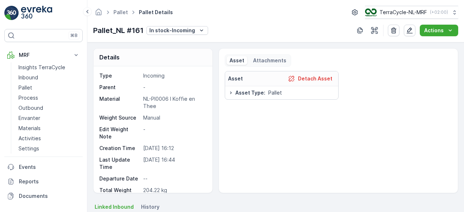
click at [45, 18] on img at bounding box center [36, 13] width 31 height 14
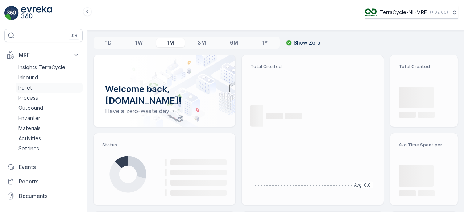
click at [24, 86] on p "Pallet" at bounding box center [25, 87] width 14 height 7
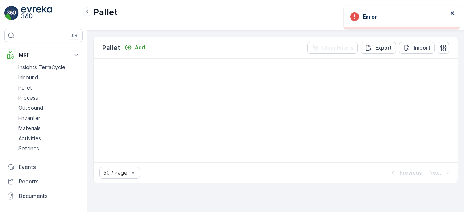
click at [451, 11] on icon "close" at bounding box center [452, 13] width 5 height 6
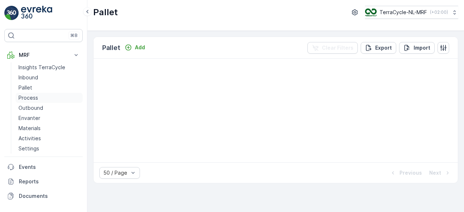
click at [31, 100] on p "Process" at bounding box center [28, 97] width 20 height 7
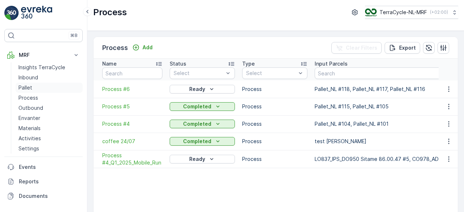
click at [28, 86] on p "Pallet" at bounding box center [25, 87] width 14 height 7
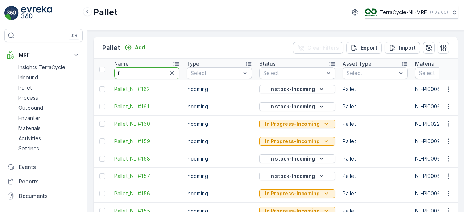
type input "fd"
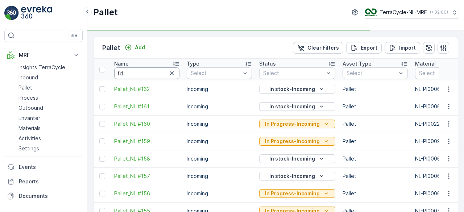
click at [137, 69] on input "fd" at bounding box center [146, 73] width 65 height 12
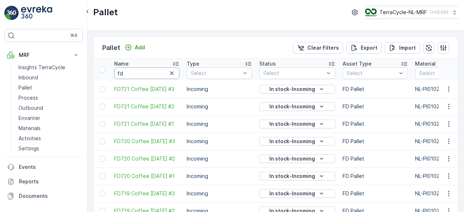
click at [137, 69] on input "fd" at bounding box center [146, 73] width 65 height 12
type input "fd65"
type input "fd658"
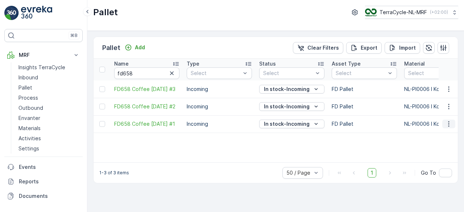
click at [449, 123] on icon "button" at bounding box center [448, 123] width 7 height 7
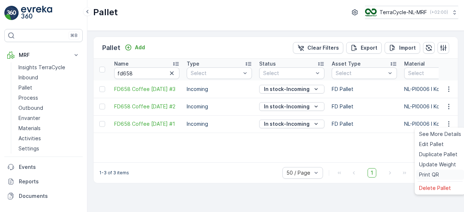
click at [421, 176] on span "Print QR" at bounding box center [429, 174] width 20 height 7
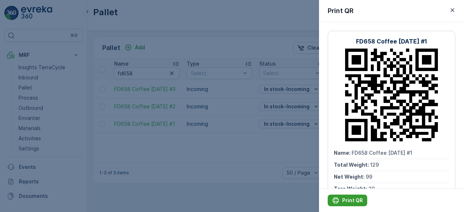
click at [343, 200] on p "Print QR" at bounding box center [352, 200] width 21 height 7
click at [353, 200] on p "Print QR" at bounding box center [352, 200] width 21 height 7
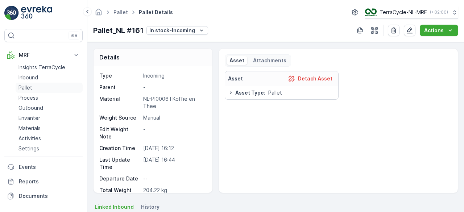
click at [23, 85] on p "Pallet" at bounding box center [25, 87] width 14 height 7
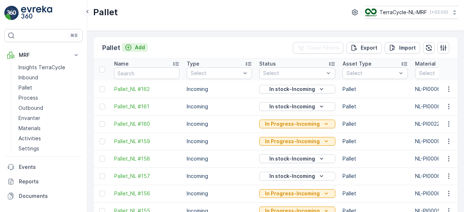
click at [139, 47] on p "Add" at bounding box center [140, 47] width 10 height 7
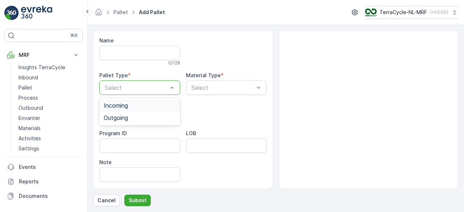
click at [166, 105] on div "Incoming" at bounding box center [140, 105] width 72 height 7
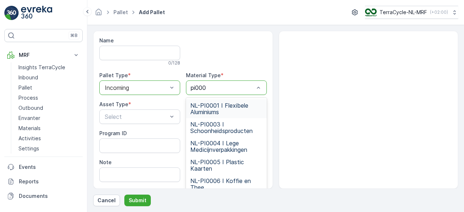
type input "pi0006"
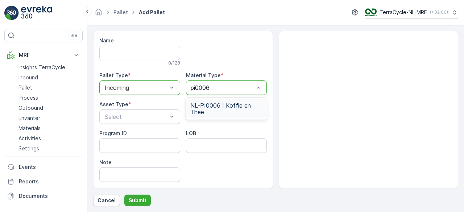
click at [230, 112] on span "NL-PI0006 I Koffie en Thee" at bounding box center [226, 108] width 72 height 13
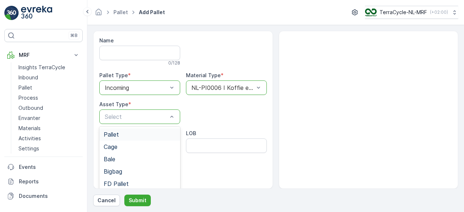
click at [142, 137] on div "Pallet" at bounding box center [139, 134] width 81 height 12
click at [142, 200] on p "Submit" at bounding box center [138, 200] width 18 height 7
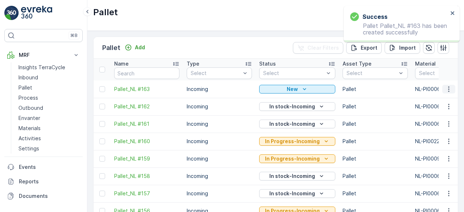
click at [447, 90] on icon "button" at bounding box center [448, 88] width 7 height 7
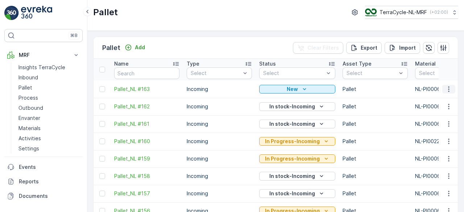
click at [447, 90] on icon "button" at bounding box center [448, 88] width 7 height 7
click at [445, 89] on icon "button" at bounding box center [448, 88] width 7 height 7
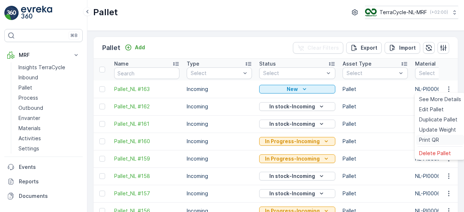
click at [426, 139] on span "Print QR" at bounding box center [429, 139] width 20 height 7
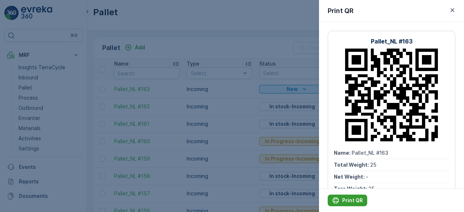
click at [348, 197] on p "Print QR" at bounding box center [352, 200] width 21 height 7
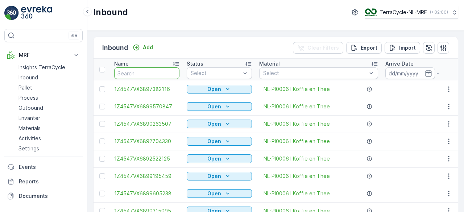
click at [155, 74] on input "text" at bounding box center [146, 73] width 65 height 12
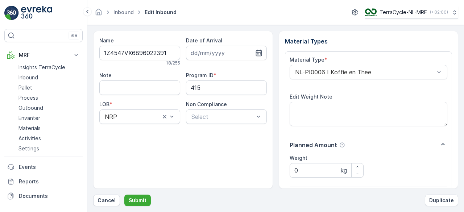
click button "Submit" at bounding box center [137, 200] width 26 height 12
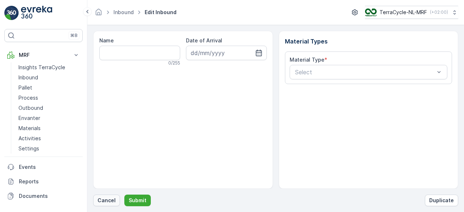
click at [104, 202] on p "Cancel" at bounding box center [106, 200] width 18 height 7
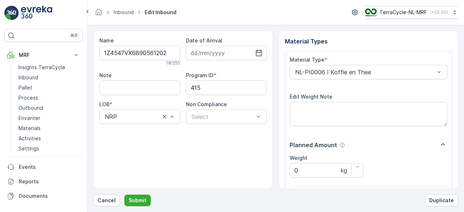
click button "Submit" at bounding box center [137, 200] width 26 height 12
click at [124, 194] on button "Submit" at bounding box center [137, 200] width 26 height 12
click button "Submit" at bounding box center [137, 200] width 26 height 12
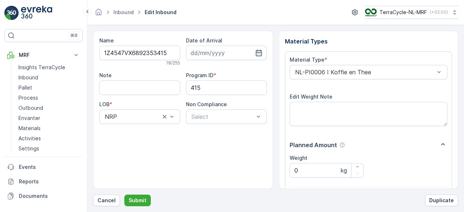
click at [124, 194] on button "Submit" at bounding box center [137, 200] width 26 height 12
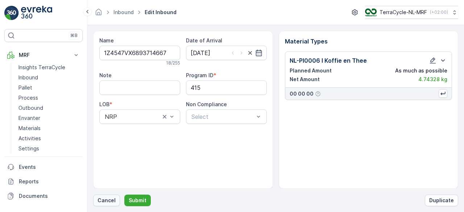
click at [101, 202] on p "Cancel" at bounding box center [106, 200] width 18 height 7
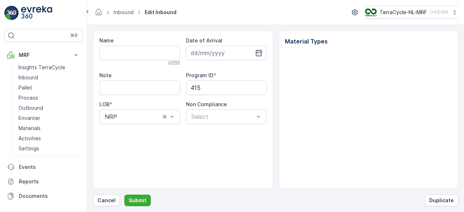
type input "1Z4547VX6893714667"
type input "27.01.2025"
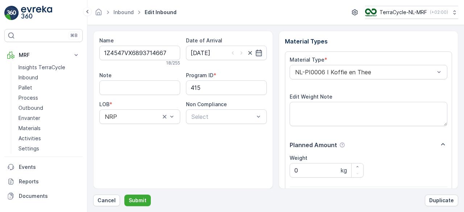
click at [124, 194] on button "Submit" at bounding box center [137, 200] width 26 height 12
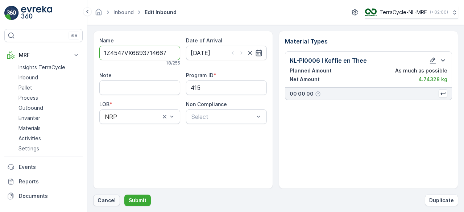
click at [106, 201] on p "Cancel" at bounding box center [106, 200] width 18 height 7
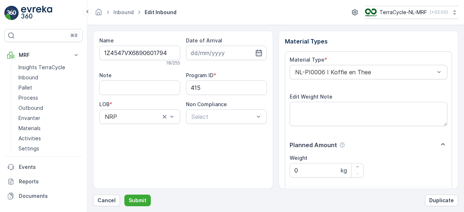
click button "Submit" at bounding box center [137, 200] width 26 height 12
click at [124, 194] on button "Submit" at bounding box center [137, 200] width 26 height 12
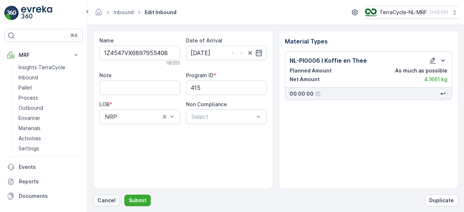
click at [105, 202] on p "Cancel" at bounding box center [106, 200] width 18 height 7
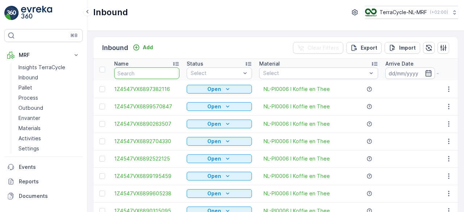
click at [158, 74] on input "text" at bounding box center [146, 73] width 65 height 12
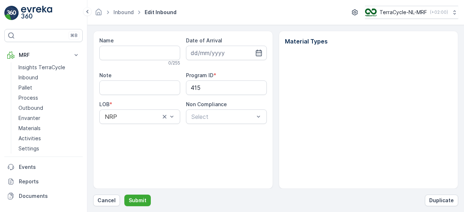
type input "1Z4547VX6897955408"
type input "02.09.2025"
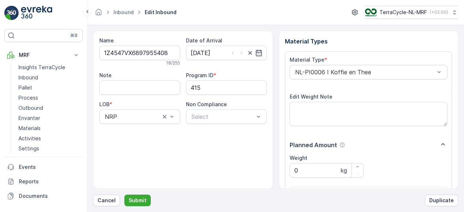
click at [124, 194] on button "Submit" at bounding box center [137, 200] width 26 height 12
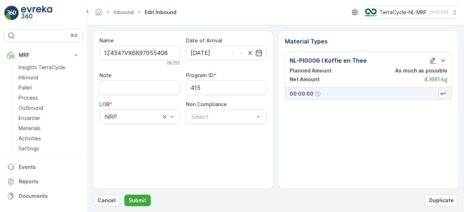
click at [103, 200] on p "Cancel" at bounding box center [106, 200] width 18 height 7
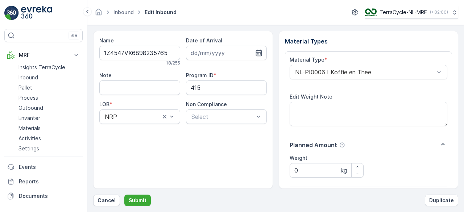
click button "Submit" at bounding box center [137, 200] width 26 height 12
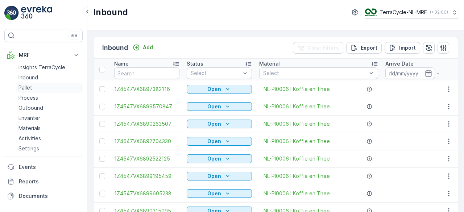
click at [22, 88] on p "Pallet" at bounding box center [25, 87] width 14 height 7
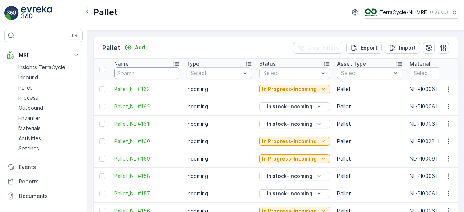
click at [142, 71] on input "text" at bounding box center [146, 73] width 65 height 12
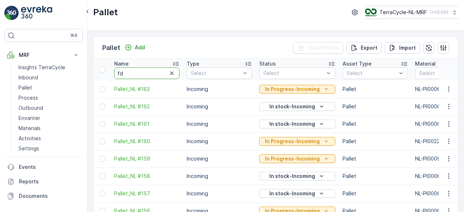
click at [142, 71] on input "fd" at bounding box center [146, 73] width 65 height 12
type input "6"
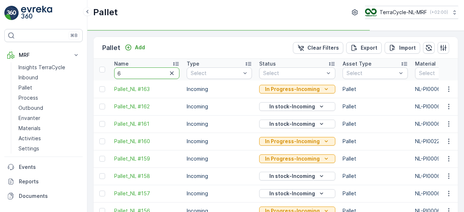
click at [142, 71] on input "6" at bounding box center [146, 73] width 65 height 12
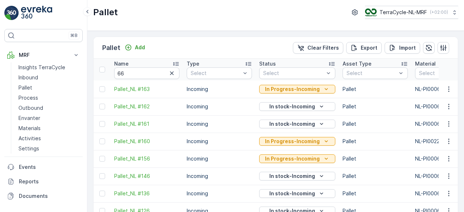
type input "6"
click at [142, 71] on input "6" at bounding box center [146, 73] width 65 height 12
click at [142, 71] on input "text" at bounding box center [146, 73] width 65 height 12
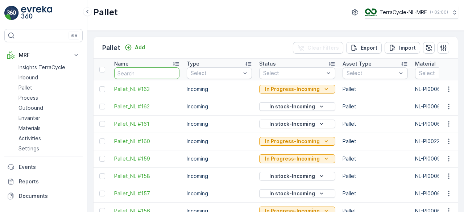
click at [142, 71] on input "text" at bounding box center [146, 73] width 65 height 12
click at [142, 71] on input "f" at bounding box center [146, 73] width 65 height 12
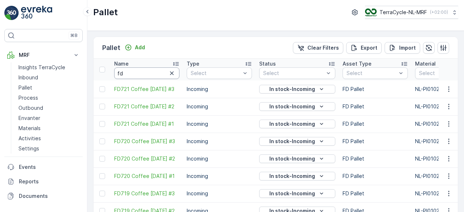
click at [142, 71] on input "fd" at bounding box center [146, 73] width 65 height 12
click at [142, 71] on input "fd6" at bounding box center [146, 73] width 65 height 12
click at [142, 71] on input "fd67" at bounding box center [146, 73] width 65 height 12
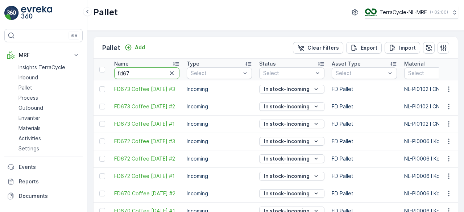
click at [142, 71] on input "fd67" at bounding box center [146, 73] width 65 height 12
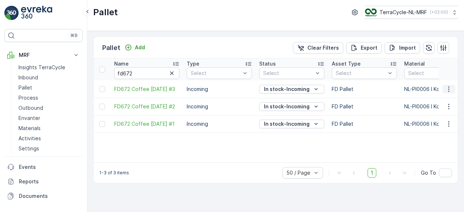
click at [450, 89] on icon "button" at bounding box center [448, 88] width 7 height 7
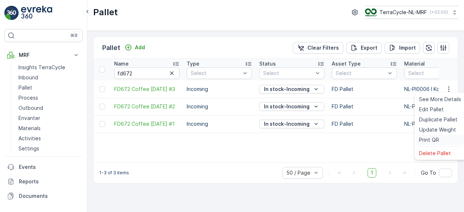
click at [429, 140] on span "Print QR" at bounding box center [429, 139] width 20 height 7
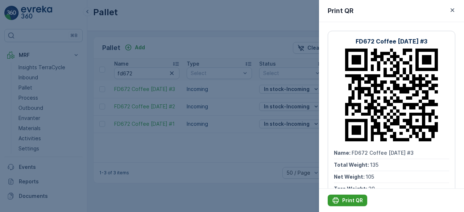
click at [341, 200] on div "Print QR" at bounding box center [347, 200] width 31 height 7
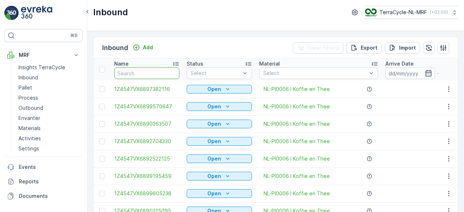
click at [157, 71] on input "text" at bounding box center [146, 73] width 65 height 12
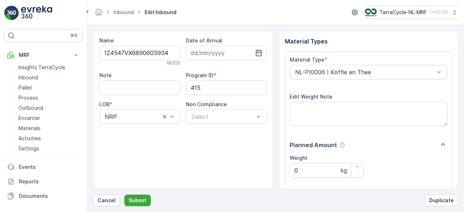
click button "Submit" at bounding box center [137, 200] width 26 height 12
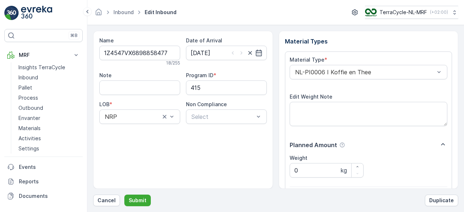
click at [124, 194] on button "Submit" at bounding box center [137, 200] width 26 height 12
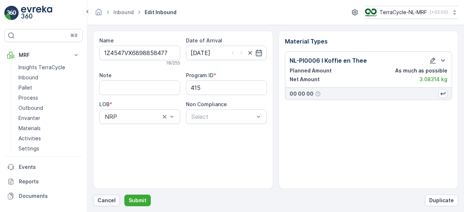
click at [110, 201] on p "Cancel" at bounding box center [106, 200] width 18 height 7
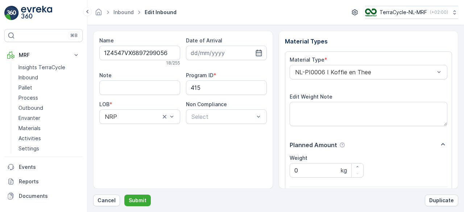
click button "Submit" at bounding box center [137, 200] width 26 height 12
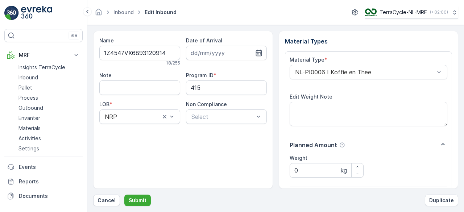
click button "Submit" at bounding box center [137, 200] width 26 height 12
click at [124, 194] on button "Submit" at bounding box center [137, 200] width 26 height 12
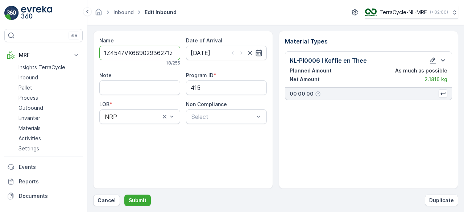
type input "1Z4547VX68902936271Z4547VX6893682568"
click at [124, 194] on button "Submit" at bounding box center [137, 200] width 26 height 12
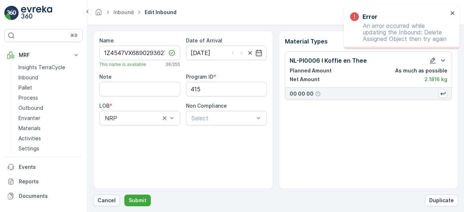
click at [111, 197] on p "Cancel" at bounding box center [106, 200] width 18 height 7
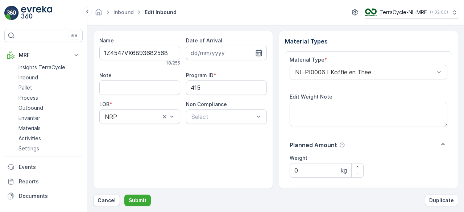
click at [124, 194] on button "Submit" at bounding box center [137, 200] width 26 height 12
click button "Submit" at bounding box center [137, 200] width 26 height 12
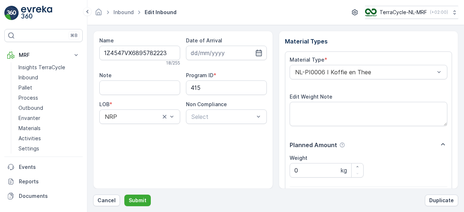
click button "Submit" at bounding box center [137, 200] width 26 height 12
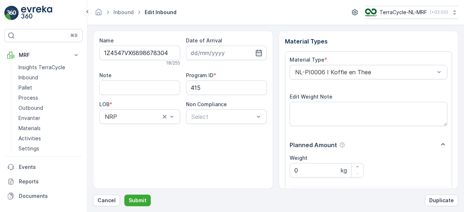
click at [124, 194] on button "Submit" at bounding box center [137, 200] width 26 height 12
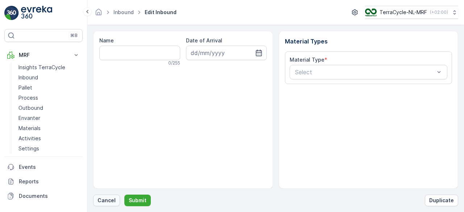
click at [106, 201] on p "Cancel" at bounding box center [106, 200] width 18 height 7
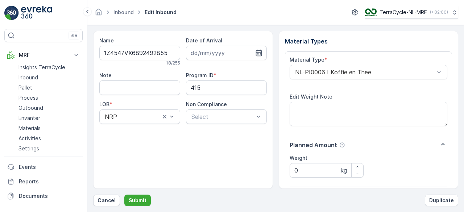
click button "Submit" at bounding box center [137, 200] width 26 height 12
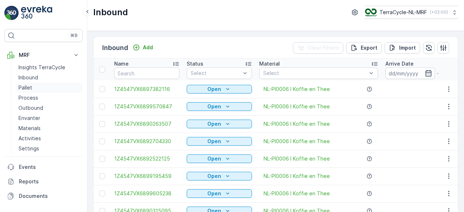
click at [19, 87] on p "Pallet" at bounding box center [25, 87] width 14 height 7
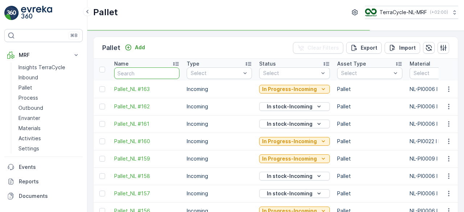
click at [138, 74] on input "text" at bounding box center [146, 73] width 65 height 12
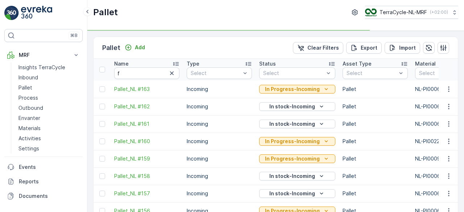
type input "d"
click at [138, 74] on input "d" at bounding box center [146, 73] width 65 height 12
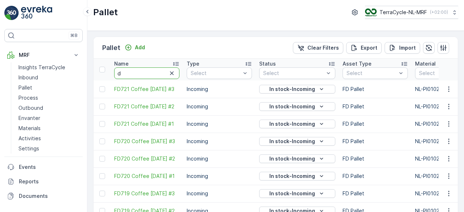
click at [138, 74] on input "d" at bounding box center [146, 73] width 65 height 12
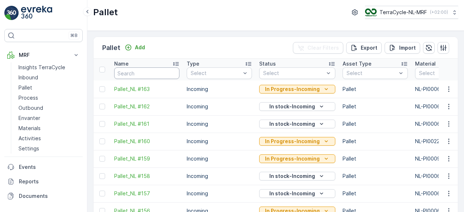
click at [138, 74] on input "text" at bounding box center [146, 73] width 65 height 12
click at [138, 74] on input "f" at bounding box center [146, 73] width 65 height 12
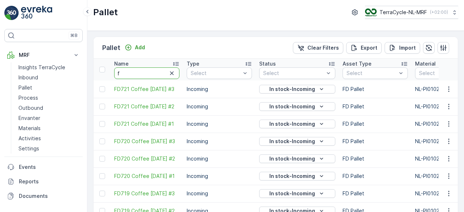
click at [138, 74] on input "f" at bounding box center [146, 73] width 65 height 12
click at [138, 74] on input "fd" at bounding box center [146, 73] width 65 height 12
click at [138, 74] on input "fd6" at bounding box center [146, 73] width 65 height 12
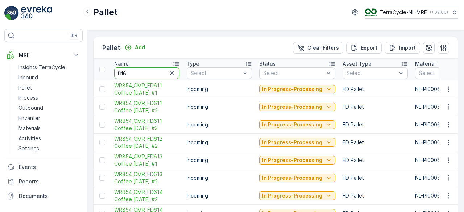
click at [138, 74] on input "fd6" at bounding box center [146, 73] width 65 height 12
type input "fd65"
click at [138, 74] on input "fd65" at bounding box center [146, 73] width 65 height 12
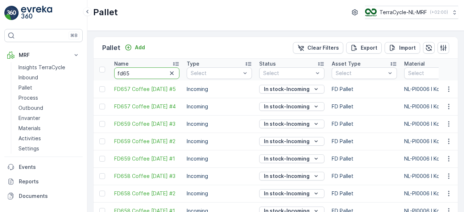
click at [138, 74] on input "fd65" at bounding box center [146, 73] width 65 height 12
type input "fd659"
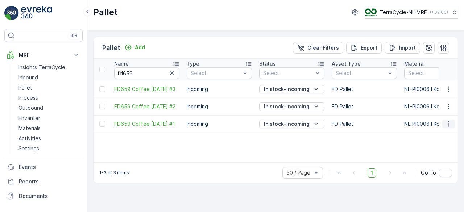
click at [449, 122] on icon "button" at bounding box center [448, 123] width 7 height 7
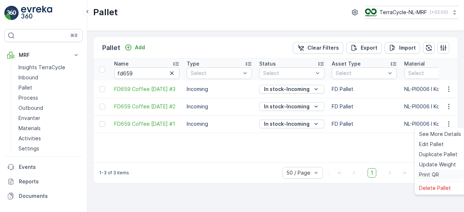
click at [424, 175] on span "Print QR" at bounding box center [429, 174] width 20 height 7
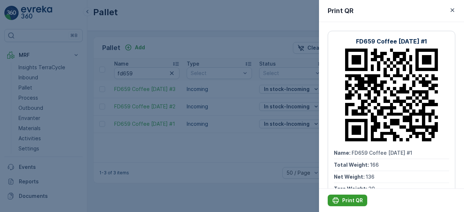
click at [345, 201] on p "Print QR" at bounding box center [352, 200] width 21 height 7
click at [254, 151] on div at bounding box center [232, 106] width 464 height 212
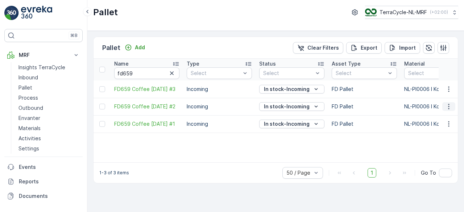
click at [447, 103] on icon "button" at bounding box center [448, 106] width 7 height 7
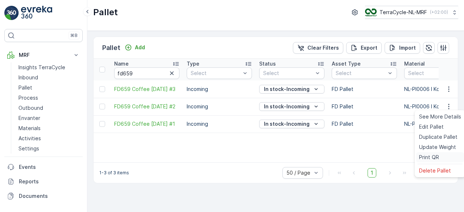
click at [429, 159] on span "Print QR" at bounding box center [429, 157] width 20 height 7
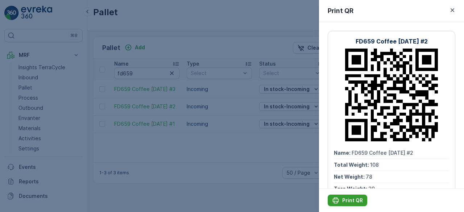
click at [339, 197] on div "Print QR" at bounding box center [347, 200] width 31 height 7
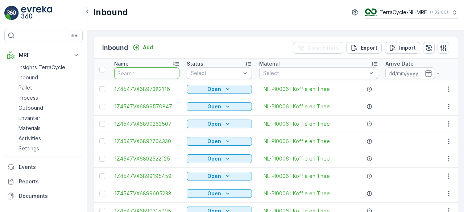
click at [158, 74] on input "text" at bounding box center [146, 73] width 65 height 12
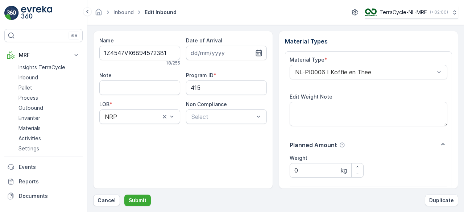
click button "Submit" at bounding box center [137, 200] width 26 height 12
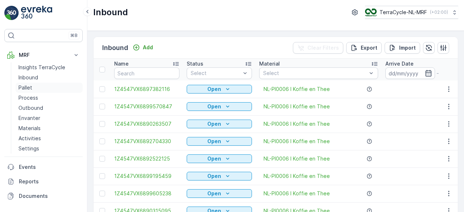
click at [22, 88] on p "Pallet" at bounding box center [25, 87] width 14 height 7
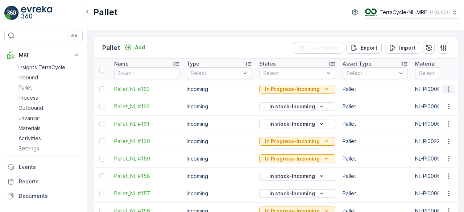
click at [448, 88] on icon "button" at bounding box center [448, 88] width 1 height 5
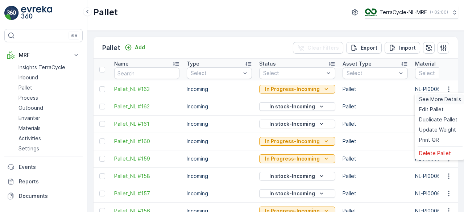
click at [443, 98] on span "See More Details" at bounding box center [440, 99] width 42 height 7
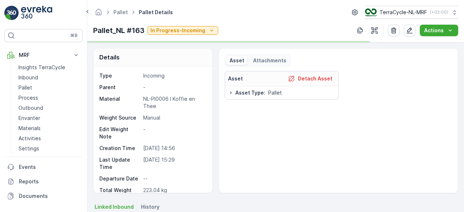
click at [269, 145] on div "Asset Detach Asset Asset Type : Pallet" at bounding box center [338, 129] width 227 height 116
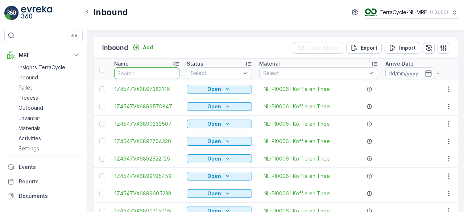
click at [163, 73] on input "text" at bounding box center [146, 73] width 65 height 12
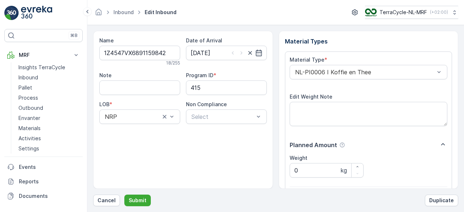
click at [124, 194] on button "Submit" at bounding box center [137, 200] width 26 height 12
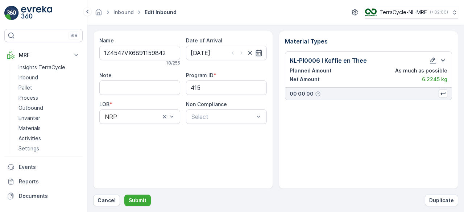
drag, startPoint x: 105, startPoint y: 203, endPoint x: 328, endPoint y: 195, distance: 222.8
click at [328, 195] on div "Cancel Submit Duplicate" at bounding box center [275, 200] width 365 height 12
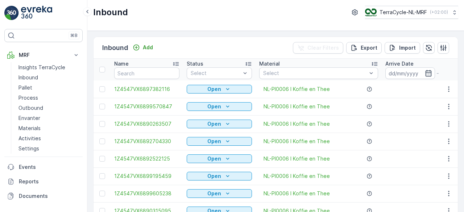
click at [153, 63] on div "Name" at bounding box center [146, 63] width 65 height 7
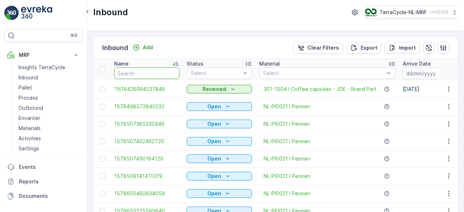
click at [151, 72] on input "text" at bounding box center [146, 73] width 65 height 12
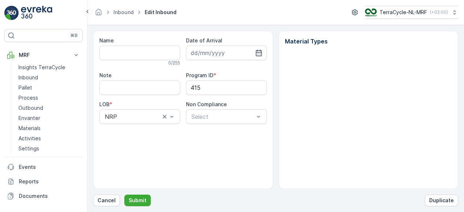
type input "1Z4547VX6891159842"
type input "[DATE]"
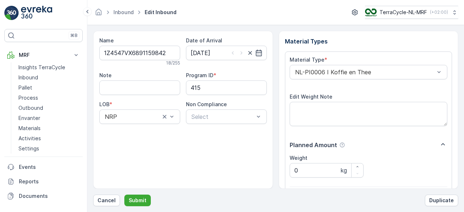
click at [124, 194] on button "Submit" at bounding box center [137, 200] width 26 height 12
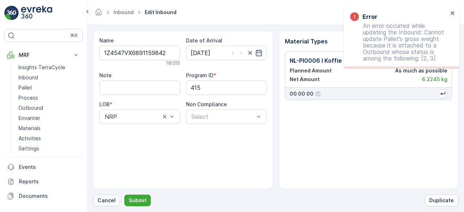
click at [105, 200] on p "Cancel" at bounding box center [106, 200] width 18 height 7
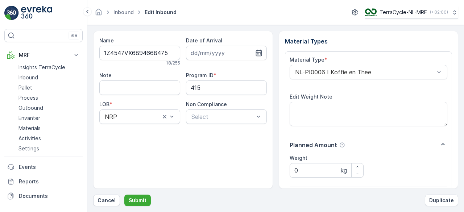
click button "Submit" at bounding box center [137, 200] width 26 height 12
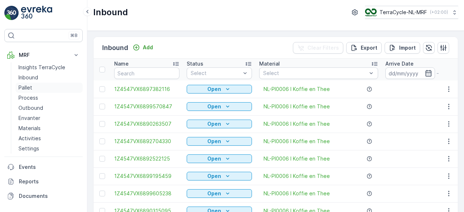
click at [21, 88] on p "Pallet" at bounding box center [25, 87] width 14 height 7
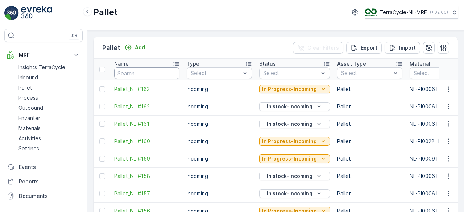
click at [135, 74] on input "text" at bounding box center [146, 73] width 65 height 12
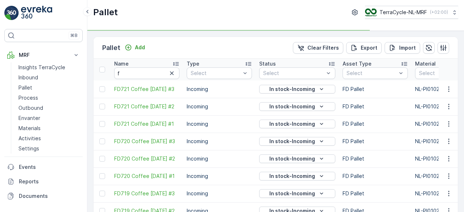
type input "fd"
click at [135, 74] on input "fd" at bounding box center [146, 73] width 65 height 12
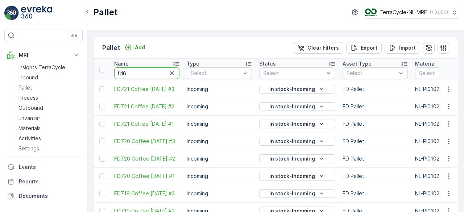
click at [135, 74] on input "fd6" at bounding box center [146, 73] width 65 height 12
click at [135, 74] on input "fd67" at bounding box center [146, 73] width 65 height 12
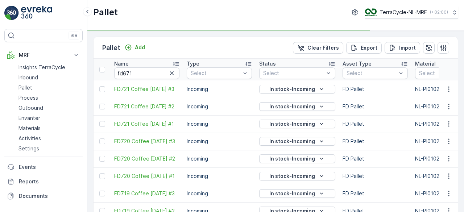
type input "fd67"
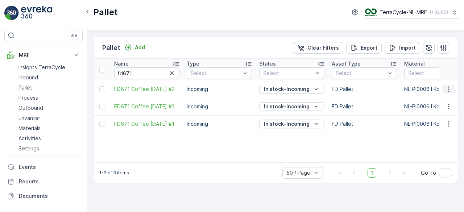
click at [449, 87] on icon "button" at bounding box center [448, 88] width 7 height 7
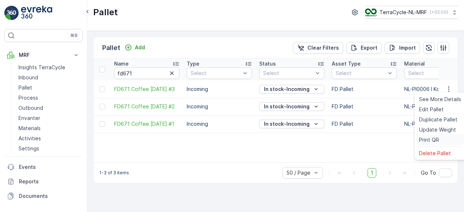
click at [424, 139] on span "Print QR" at bounding box center [429, 139] width 20 height 7
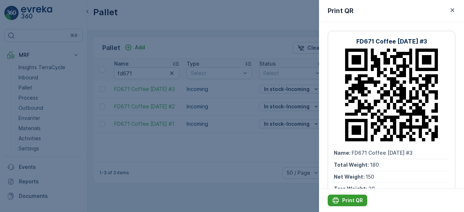
click at [347, 201] on p "Print QR" at bounding box center [352, 200] width 21 height 7
click at [449, 10] on icon "button" at bounding box center [451, 10] width 7 height 7
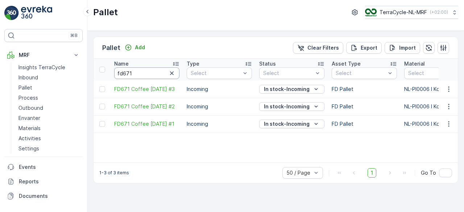
click at [151, 74] on input "fd671" at bounding box center [146, 73] width 65 height 12
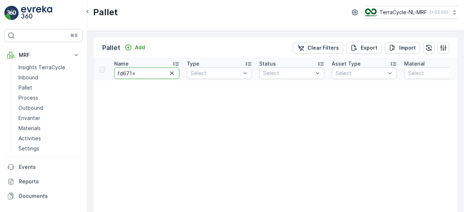
click at [151, 74] on input "fd671=" at bounding box center [146, 73] width 65 height 12
click at [151, 74] on input "fd671" at bounding box center [146, 73] width 65 height 12
click at [151, 74] on input "fd67" at bounding box center [146, 73] width 65 height 12
click at [151, 74] on input "fd6" at bounding box center [146, 73] width 65 height 12
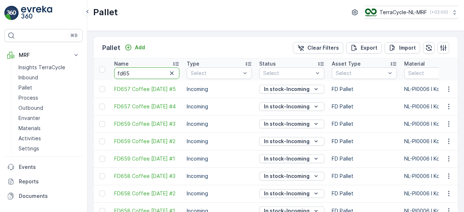
click at [151, 74] on input "fd65" at bounding box center [146, 73] width 65 height 12
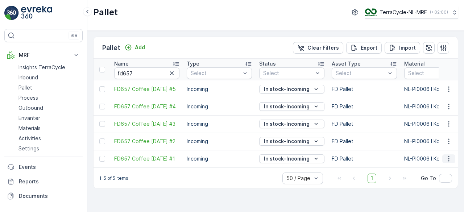
click at [449, 157] on icon "button" at bounding box center [448, 158] width 7 height 7
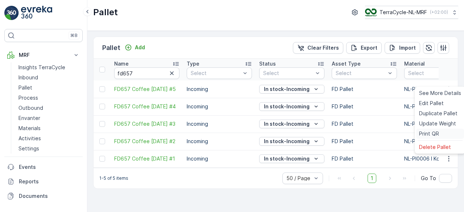
click at [432, 131] on span "Print QR" at bounding box center [429, 133] width 20 height 7
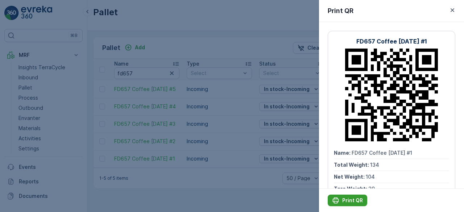
click at [344, 198] on p "Print QR" at bounding box center [352, 200] width 21 height 7
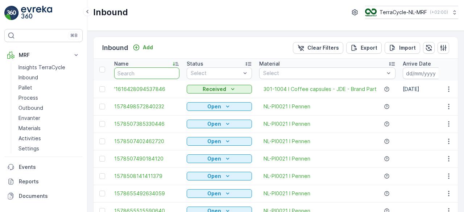
click at [160, 72] on input "text" at bounding box center [146, 73] width 65 height 12
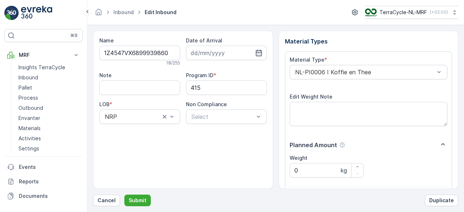
click at [124, 194] on button "Submit" at bounding box center [137, 200] width 26 height 12
click button "Submit" at bounding box center [137, 200] width 26 height 12
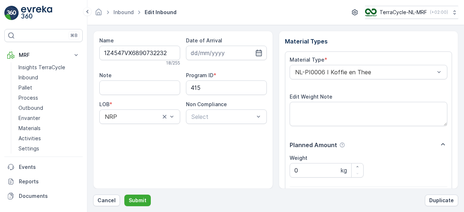
click button "Submit" at bounding box center [137, 200] width 26 height 12
click at [124, 194] on button "Submit" at bounding box center [137, 200] width 26 height 12
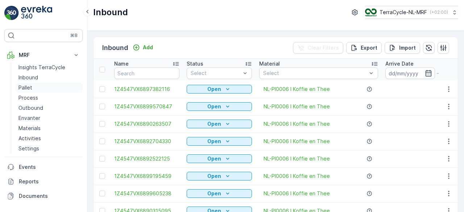
click at [26, 89] on p "Pallet" at bounding box center [25, 87] width 14 height 7
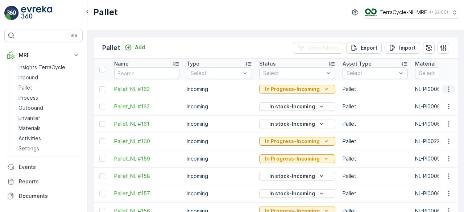
click at [449, 91] on icon "button" at bounding box center [448, 88] width 7 height 7
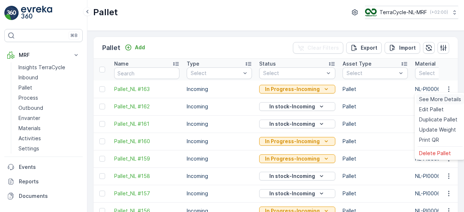
click at [441, 98] on span "See More Details" at bounding box center [440, 99] width 42 height 7
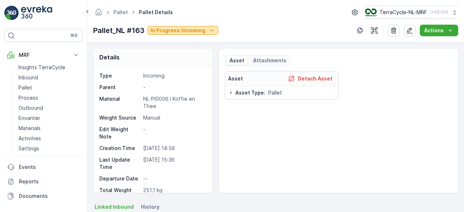
click at [211, 31] on icon "In Progress-Incoming" at bounding box center [211, 30] width 7 height 7
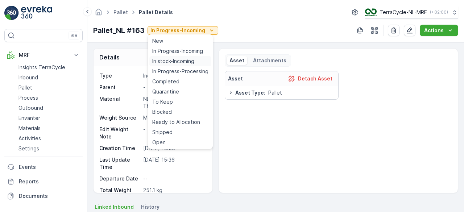
click at [190, 61] on span "In stock-Incoming" at bounding box center [173, 61] width 42 height 7
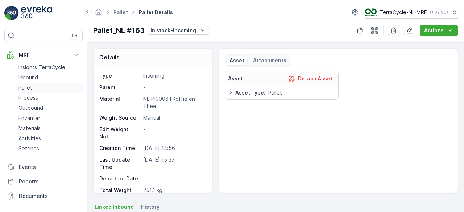
click at [24, 86] on p "Pallet" at bounding box center [25, 87] width 14 height 7
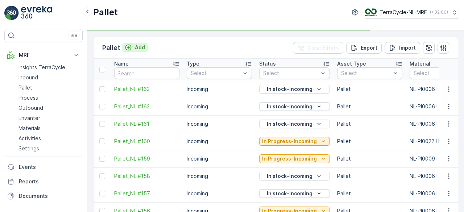
click at [143, 47] on p "Add" at bounding box center [140, 47] width 10 height 7
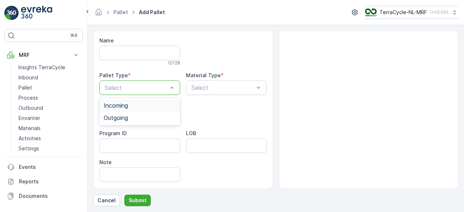
click at [157, 104] on div "Incoming" at bounding box center [140, 105] width 72 height 7
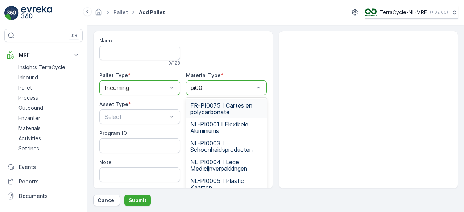
type input "pi000"
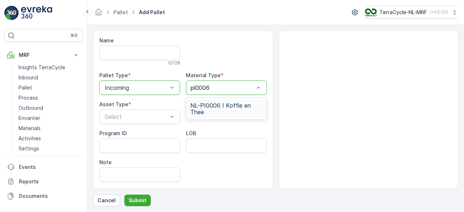
click at [201, 113] on span "NL-PI0006 I Koffie en Thee" at bounding box center [226, 108] width 72 height 13
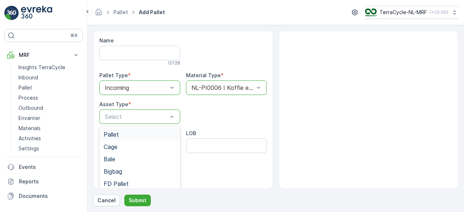
click at [146, 135] on div "Pallet" at bounding box center [140, 134] width 72 height 7
click at [139, 198] on p "Submit" at bounding box center [138, 200] width 18 height 7
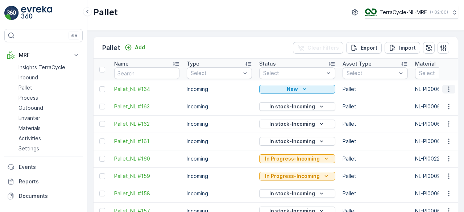
click at [446, 88] on icon "button" at bounding box center [448, 88] width 7 height 7
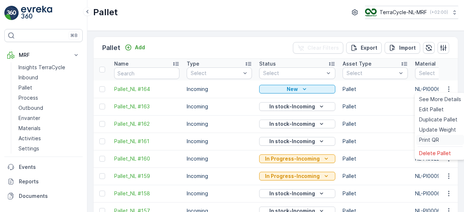
click at [427, 138] on span "Print QR" at bounding box center [429, 139] width 20 height 7
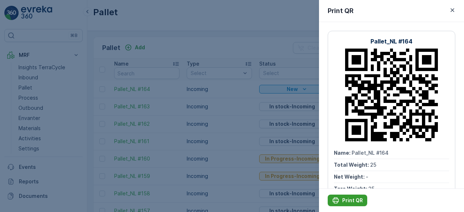
click at [348, 199] on p "Print QR" at bounding box center [352, 200] width 21 height 7
click at [229, 50] on div at bounding box center [232, 106] width 464 height 212
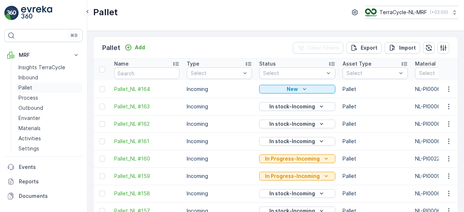
click at [30, 87] on p "Pallet" at bounding box center [25, 87] width 14 height 7
click at [129, 72] on input "text" at bounding box center [146, 73] width 65 height 12
type input "f"
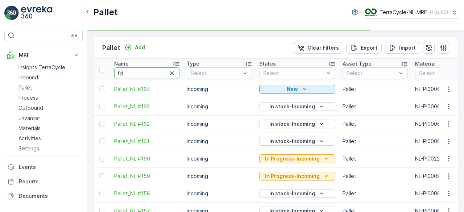
click at [129, 72] on input "fd" at bounding box center [146, 73] width 65 height 12
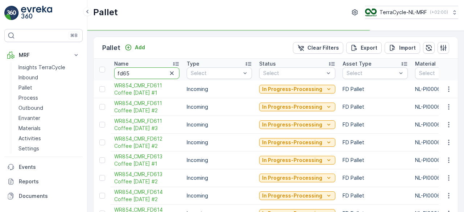
click at [129, 72] on input "fd65" at bounding box center [146, 73] width 65 height 12
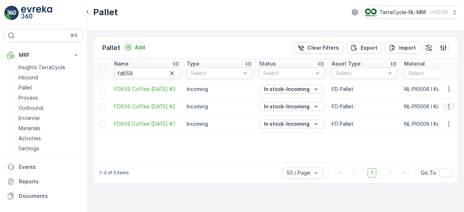
click at [450, 110] on button "button" at bounding box center [448, 106] width 13 height 9
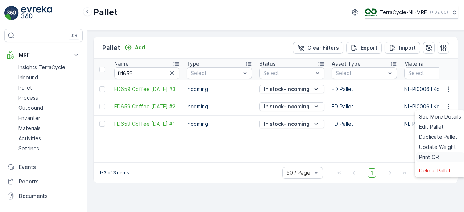
click at [424, 158] on span "Print QR" at bounding box center [429, 157] width 20 height 7
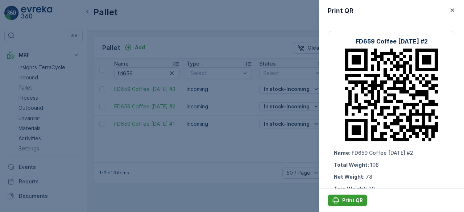
click at [347, 198] on p "Print QR" at bounding box center [352, 200] width 21 height 7
click at [59, 117] on div at bounding box center [232, 106] width 464 height 212
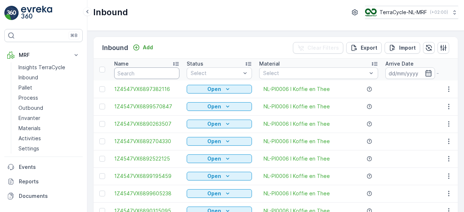
click at [158, 69] on input "text" at bounding box center [146, 73] width 65 height 12
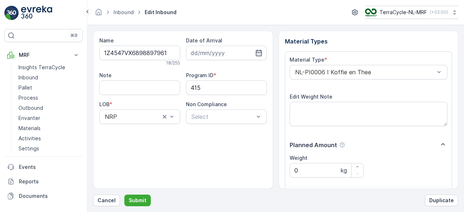
click button "Submit" at bounding box center [137, 200] width 26 height 12
click at [124, 194] on button "Submit" at bounding box center [137, 200] width 26 height 12
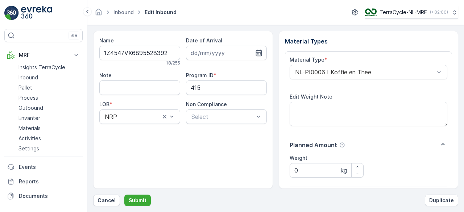
click button "Submit" at bounding box center [137, 200] width 26 height 12
click at [124, 194] on button "Submit" at bounding box center [137, 200] width 26 height 12
click button "Submit" at bounding box center [137, 200] width 26 height 12
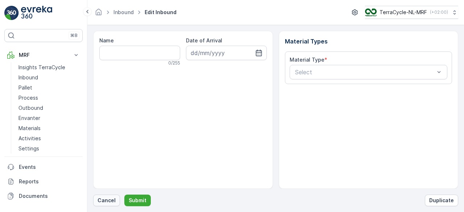
click at [106, 199] on p "Cancel" at bounding box center [106, 200] width 18 height 7
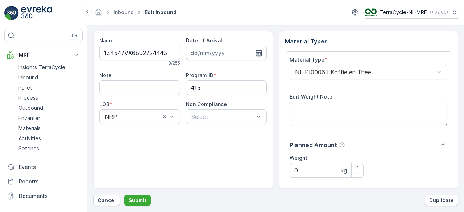
click button "Submit" at bounding box center [137, 200] width 26 height 12
click at [124, 194] on button "Submit" at bounding box center [137, 200] width 26 height 12
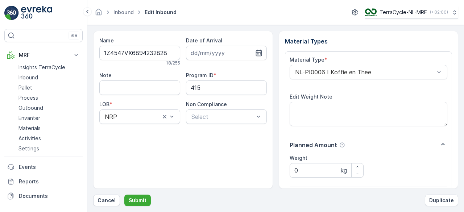
click button "Submit" at bounding box center [137, 200] width 26 height 12
click at [124, 194] on button "Submit" at bounding box center [137, 200] width 26 height 12
click button "Submit" at bounding box center [137, 200] width 26 height 12
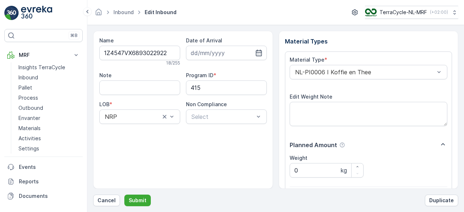
click button "Submit" at bounding box center [137, 200] width 26 height 12
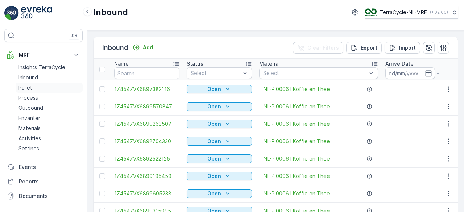
click at [32, 85] on link "Pallet" at bounding box center [49, 88] width 67 height 10
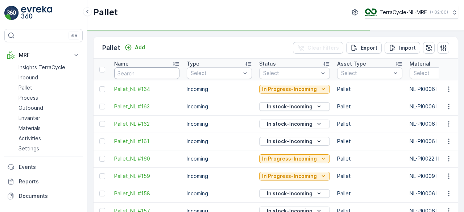
click at [135, 71] on input "text" at bounding box center [146, 73] width 65 height 12
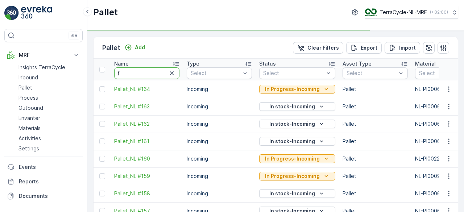
click at [135, 71] on input "f" at bounding box center [146, 73] width 65 height 12
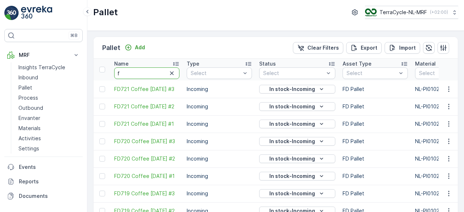
click at [135, 71] on input "f" at bounding box center [146, 73] width 65 height 12
click at [135, 71] on input "fd" at bounding box center [146, 73] width 65 height 12
type input "fd6"
click at [135, 71] on input "fd6" at bounding box center [146, 73] width 65 height 12
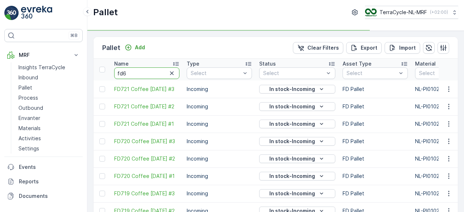
click at [135, 71] on input "fd6" at bounding box center [146, 73] width 65 height 12
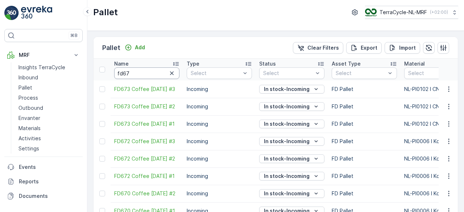
click at [135, 71] on input "fd67" at bounding box center [146, 73] width 65 height 12
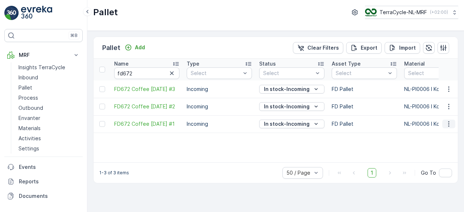
click at [448, 126] on icon "button" at bounding box center [448, 123] width 7 height 7
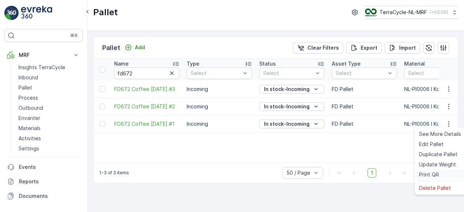
click at [422, 174] on span "Print QR" at bounding box center [429, 174] width 20 height 7
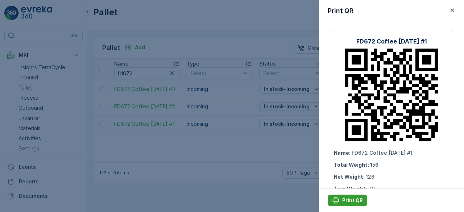
click at [337, 197] on icon "Print QR" at bounding box center [335, 200] width 7 height 7
click at [453, 7] on icon "button" at bounding box center [451, 10] width 7 height 7
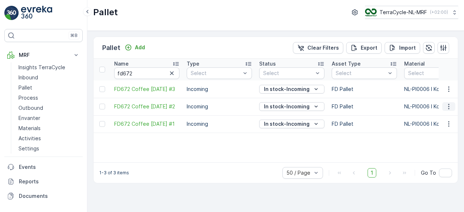
click at [448, 103] on icon "button" at bounding box center [448, 106] width 7 height 7
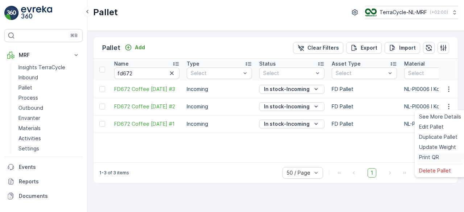
click at [429, 160] on span "Print QR" at bounding box center [429, 157] width 20 height 7
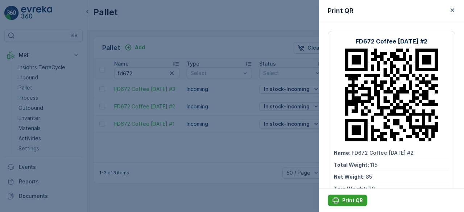
click at [337, 201] on icon "Print QR" at bounding box center [335, 200] width 7 height 7
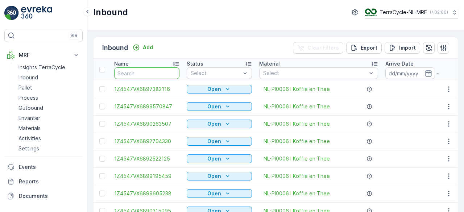
click at [156, 71] on input "text" at bounding box center [146, 73] width 65 height 12
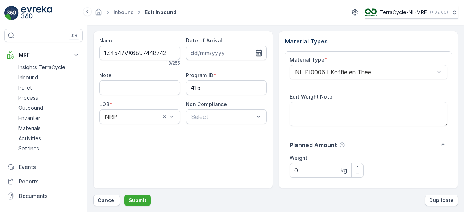
click button "Submit" at bounding box center [137, 200] width 26 height 12
click at [124, 194] on button "Submit" at bounding box center [137, 200] width 26 height 12
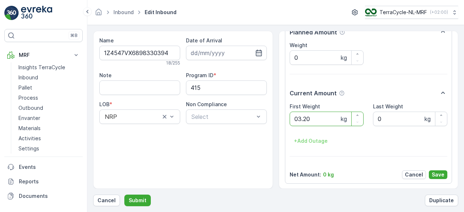
click at [124, 194] on button "Submit" at bounding box center [137, 200] width 26 height 12
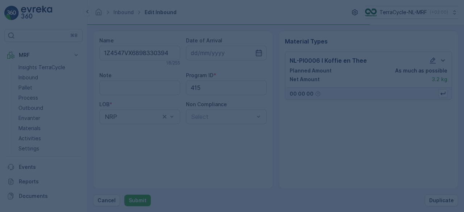
scroll to position [0, 0]
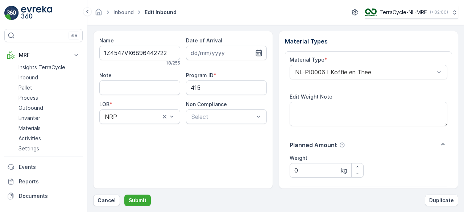
scroll to position [113, 0]
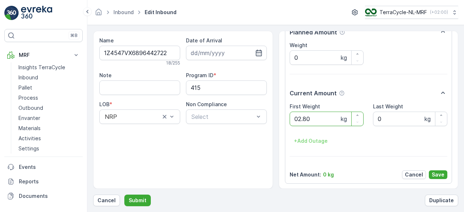
click at [124, 194] on button "Submit" at bounding box center [137, 200] width 26 height 12
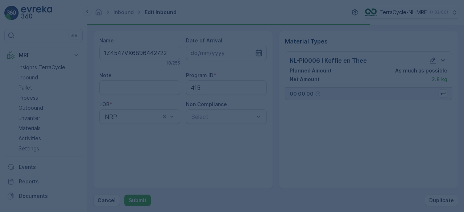
scroll to position [0, 0]
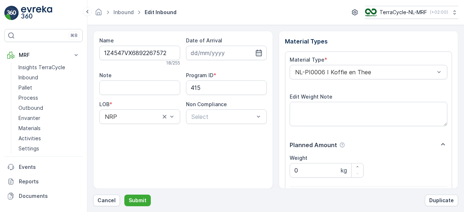
scroll to position [113, 0]
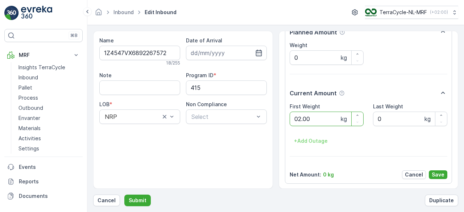
click at [124, 194] on button "Submit" at bounding box center [137, 200] width 26 height 12
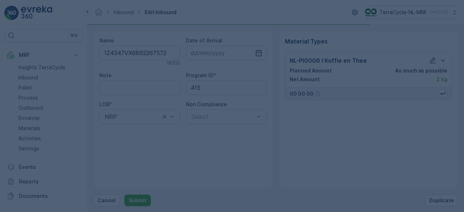
scroll to position [0, 0]
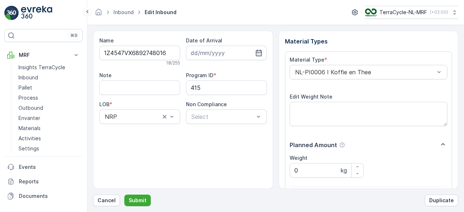
scroll to position [113, 0]
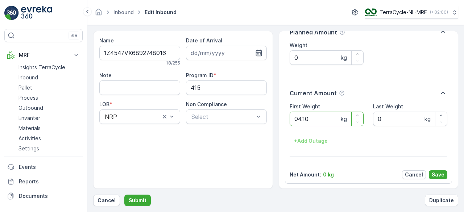
click at [124, 194] on button "Submit" at bounding box center [137, 200] width 26 height 12
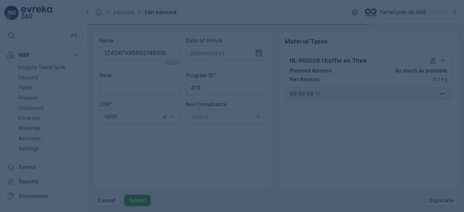
scroll to position [0, 0]
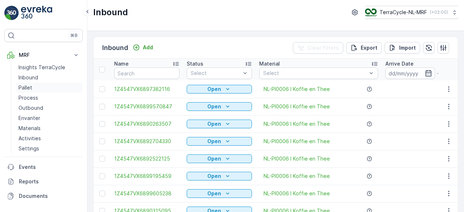
click at [26, 85] on p "Pallet" at bounding box center [25, 87] width 14 height 7
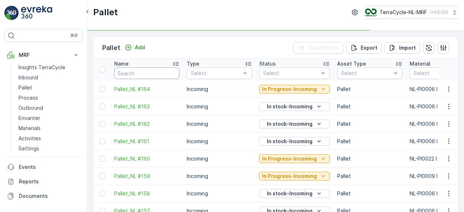
click at [125, 74] on input "text" at bounding box center [146, 73] width 65 height 12
type input "f"
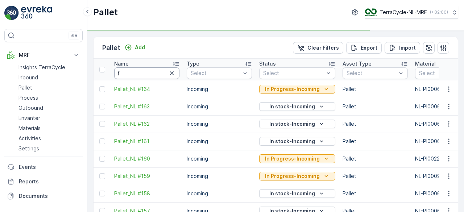
click at [125, 74] on input "f" at bounding box center [146, 73] width 65 height 12
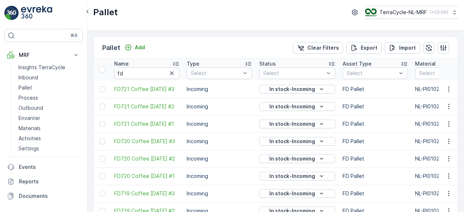
type input "f"
click at [125, 74] on input "f" at bounding box center [146, 73] width 65 height 12
type input "fd"
click at [125, 74] on input "fd" at bounding box center [146, 73] width 65 height 12
type input "fd6"
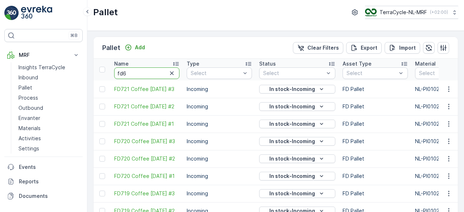
click at [125, 74] on input "fd6" at bounding box center [146, 73] width 65 height 12
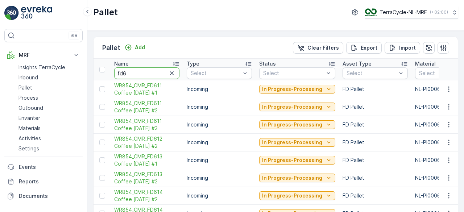
click at [125, 74] on input "fd6" at bounding box center [146, 73] width 65 height 12
type input "fd65"
click at [125, 74] on input "fd65" at bounding box center [146, 73] width 65 height 12
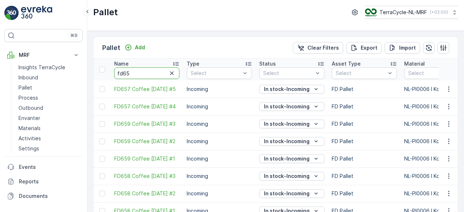
click at [131, 72] on input "fd65" at bounding box center [146, 73] width 65 height 12
type input "fd659"
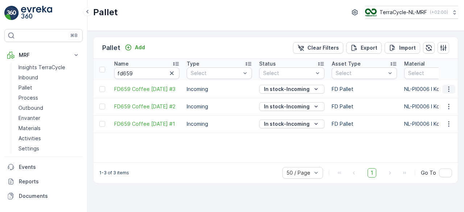
click at [449, 89] on icon "button" at bounding box center [448, 88] width 1 height 5
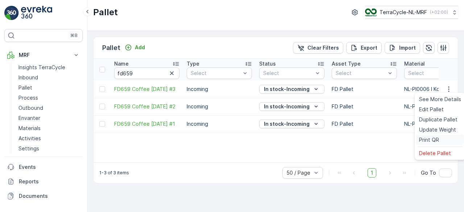
click at [420, 139] on span "Print QR" at bounding box center [429, 139] width 20 height 7
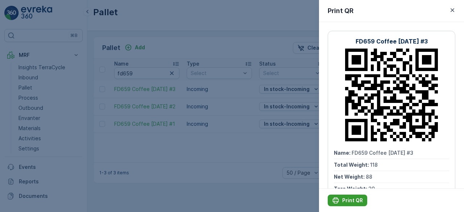
click at [341, 197] on div "Print QR" at bounding box center [347, 200] width 31 height 7
click at [449, 11] on icon "button" at bounding box center [451, 10] width 7 height 7
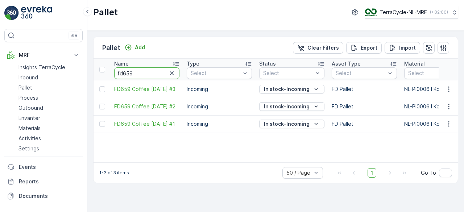
click at [134, 73] on input "fd659" at bounding box center [146, 73] width 65 height 12
type input "fd65"
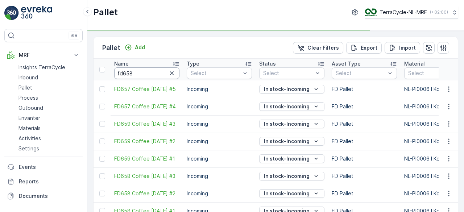
click at [134, 73] on input "fd658" at bounding box center [146, 73] width 65 height 12
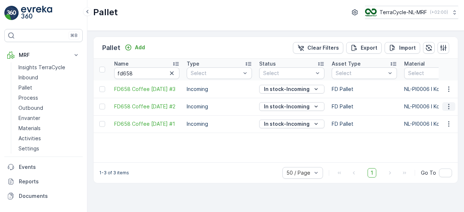
click at [448, 106] on icon "button" at bounding box center [448, 106] width 1 height 5
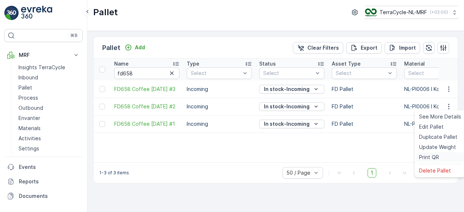
click at [427, 156] on span "Print QR" at bounding box center [429, 157] width 20 height 7
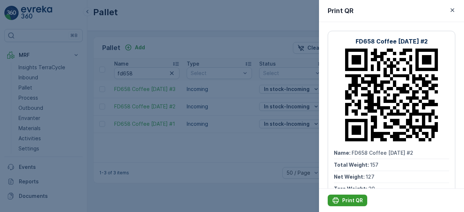
click at [340, 202] on div "Print QR" at bounding box center [347, 200] width 31 height 7
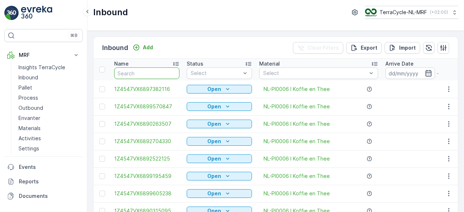
click at [147, 71] on input "text" at bounding box center [146, 73] width 65 height 12
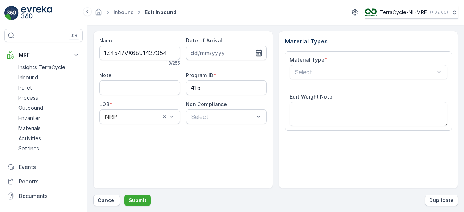
scroll to position [113, 0]
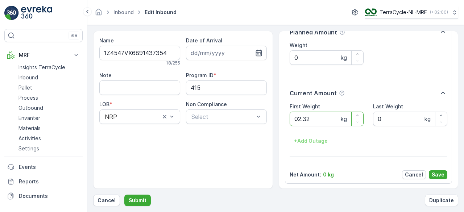
click at [124, 194] on button "Submit" at bounding box center [137, 200] width 26 height 12
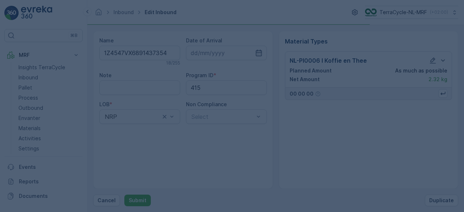
scroll to position [0, 0]
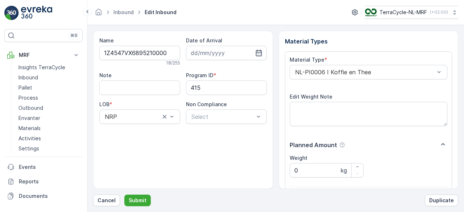
scroll to position [113, 0]
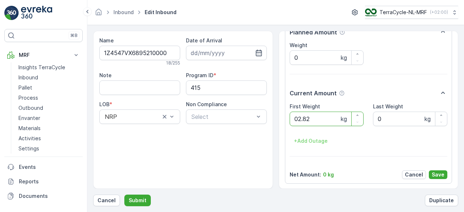
click at [124, 194] on button "Submit" at bounding box center [137, 200] width 26 height 12
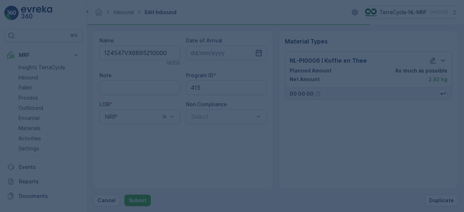
scroll to position [0, 0]
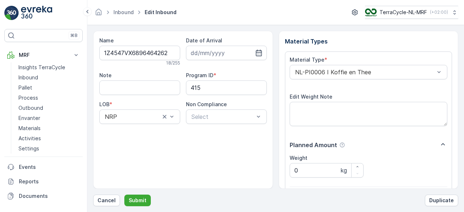
scroll to position [113, 0]
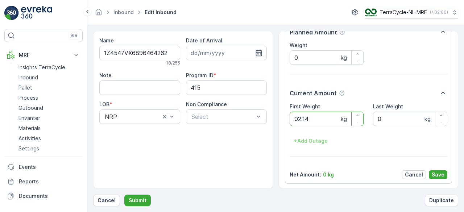
click at [124, 194] on button "Submit" at bounding box center [137, 200] width 26 height 12
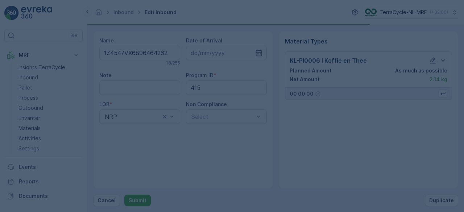
scroll to position [0, 0]
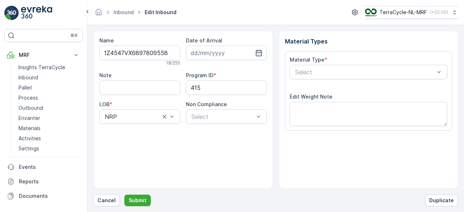
scroll to position [113, 0]
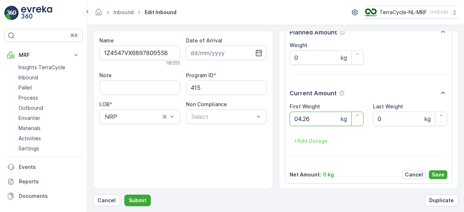
click at [124, 194] on button "Submit" at bounding box center [137, 200] width 26 height 12
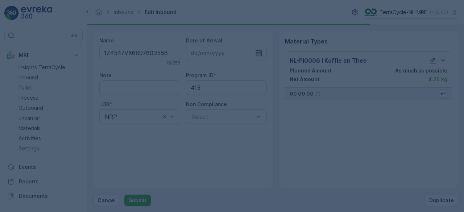
scroll to position [0, 0]
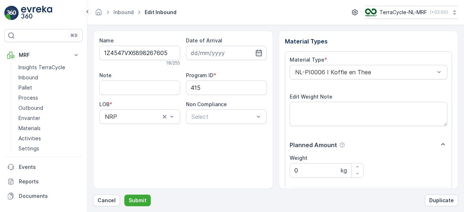
scroll to position [113, 0]
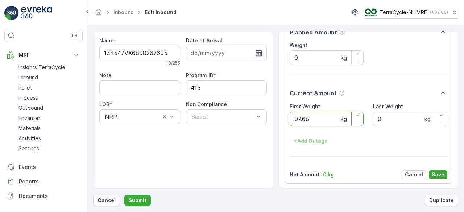
click at [124, 194] on button "Submit" at bounding box center [137, 200] width 26 height 12
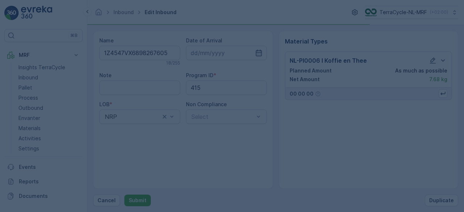
scroll to position [0, 0]
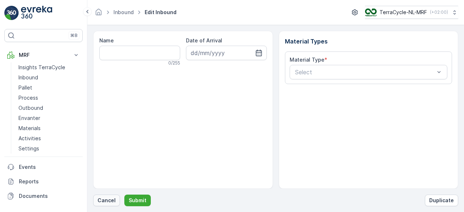
click at [112, 202] on p "Cancel" at bounding box center [106, 200] width 18 height 7
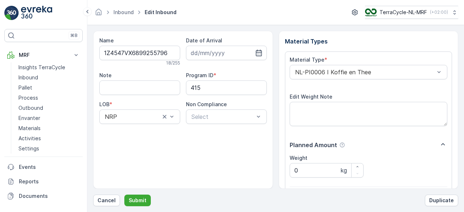
scroll to position [113, 0]
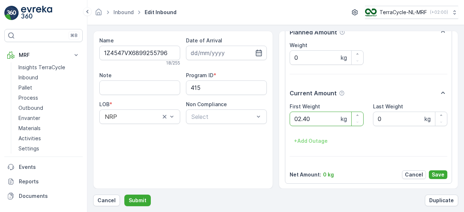
click at [124, 194] on button "Submit" at bounding box center [137, 200] width 26 height 12
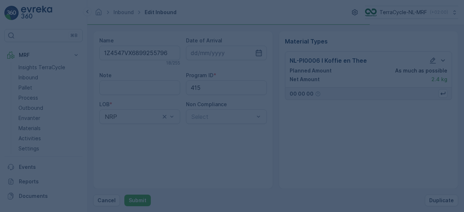
scroll to position [0, 0]
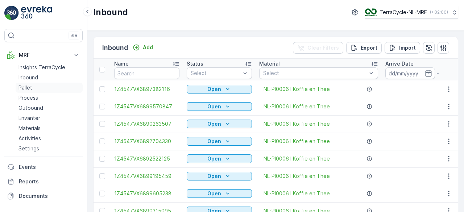
click at [27, 87] on p "Pallet" at bounding box center [25, 87] width 14 height 7
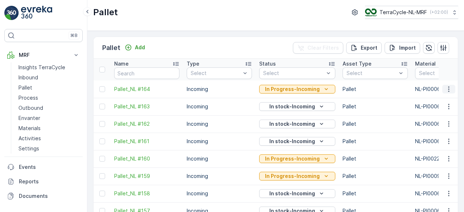
click at [448, 89] on icon "button" at bounding box center [448, 88] width 7 height 7
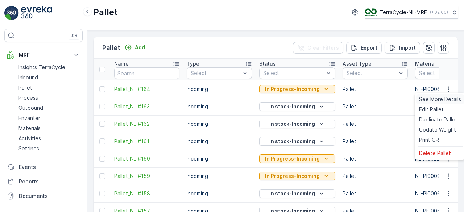
click at [443, 98] on span "See More Details" at bounding box center [440, 99] width 42 height 7
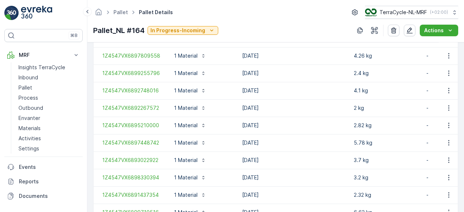
scroll to position [709, 0]
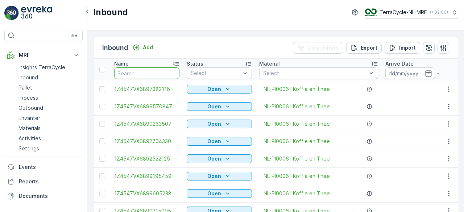
click at [154, 73] on input "text" at bounding box center [146, 73] width 65 height 12
click at [35, 84] on link "Pallet" at bounding box center [49, 88] width 67 height 10
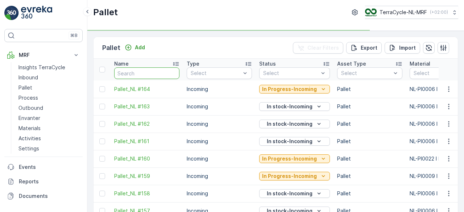
click at [138, 72] on input "text" at bounding box center [146, 73] width 65 height 12
type input "f"
click at [138, 72] on input "f" at bounding box center [146, 73] width 65 height 12
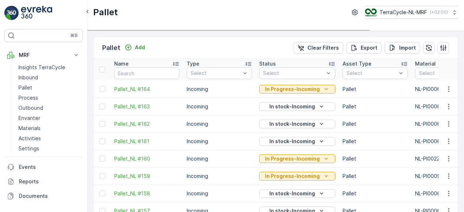
type input "f"
click at [138, 72] on input "f" at bounding box center [146, 73] width 65 height 12
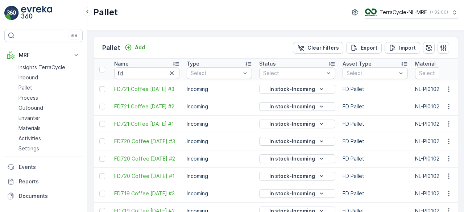
type input "f"
type input "fd"
click at [138, 72] on input "fd" at bounding box center [146, 73] width 65 height 12
type input "fd6"
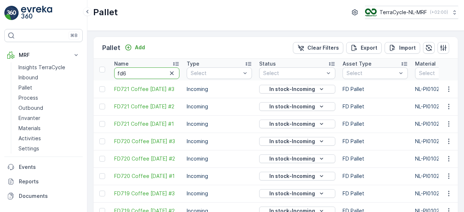
click at [138, 72] on input "fd6" at bounding box center [146, 73] width 65 height 12
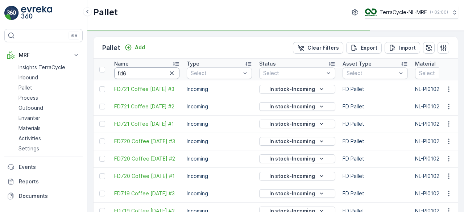
click at [138, 72] on input "fd6" at bounding box center [146, 73] width 65 height 12
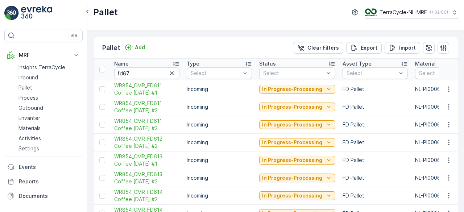
type input "fd6"
click at [138, 72] on input "fd6" at bounding box center [146, 73] width 65 height 12
type input "fd67"
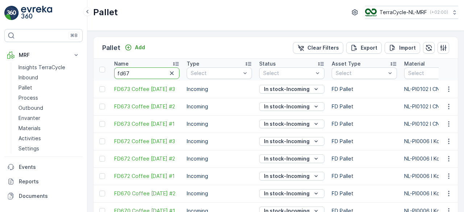
click at [138, 72] on input "fd67" at bounding box center [146, 73] width 65 height 12
type input "fd670"
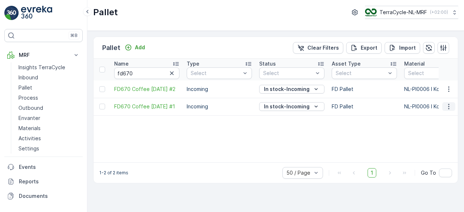
click at [449, 104] on icon "button" at bounding box center [448, 106] width 7 height 7
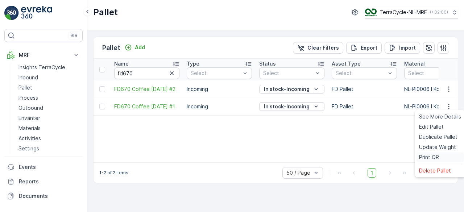
click at [434, 155] on span "Print QR" at bounding box center [429, 157] width 20 height 7
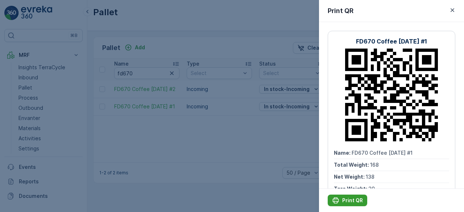
click at [341, 200] on div "Print QR" at bounding box center [347, 200] width 31 height 7
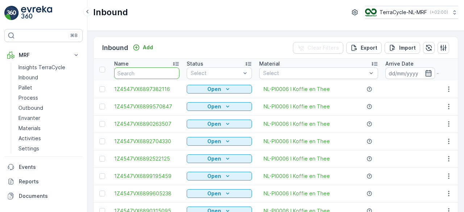
click at [148, 71] on input "text" at bounding box center [146, 73] width 65 height 12
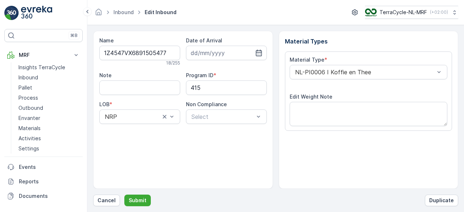
scroll to position [113, 0]
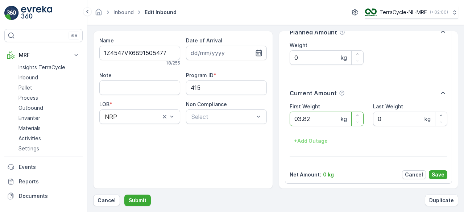
click at [124, 194] on button "Submit" at bounding box center [137, 200] width 26 height 12
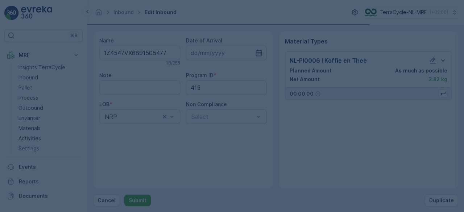
scroll to position [0, 0]
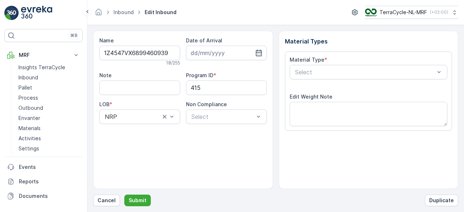
scroll to position [113, 0]
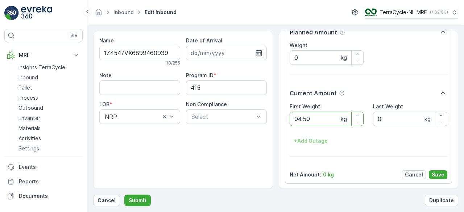
click at [124, 194] on button "Submit" at bounding box center [137, 200] width 26 height 12
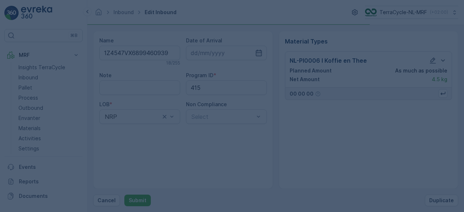
scroll to position [0, 0]
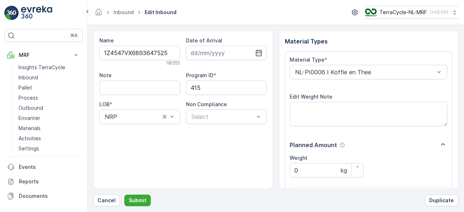
scroll to position [113, 0]
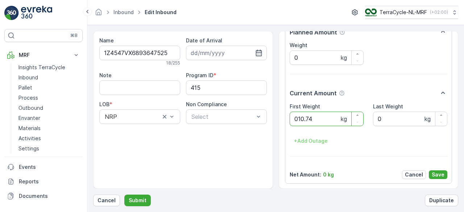
click at [124, 194] on button "Submit" at bounding box center [137, 200] width 26 height 12
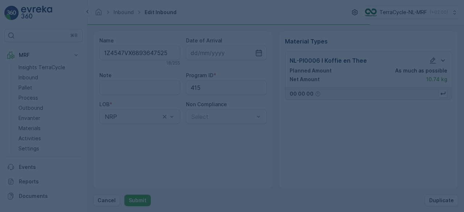
scroll to position [0, 0]
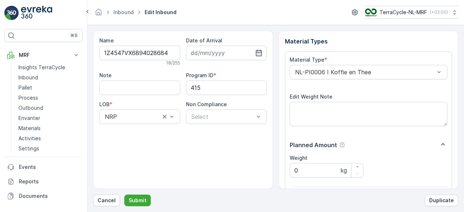
scroll to position [113, 0]
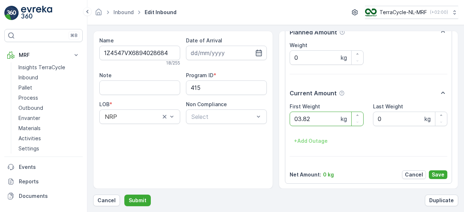
click at [124, 194] on button "Submit" at bounding box center [137, 200] width 26 height 12
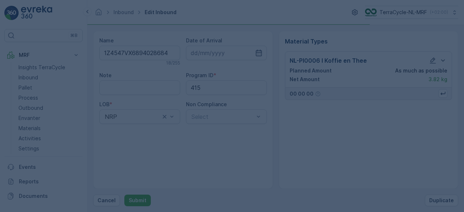
scroll to position [0, 0]
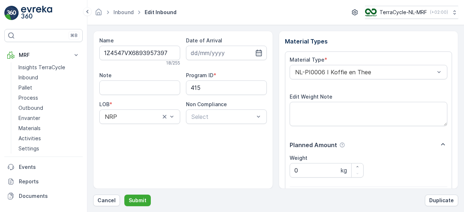
scroll to position [113, 0]
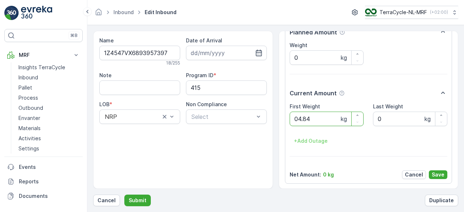
click at [124, 194] on button "Submit" at bounding box center [137, 200] width 26 height 12
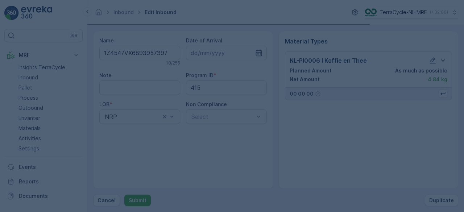
scroll to position [0, 0]
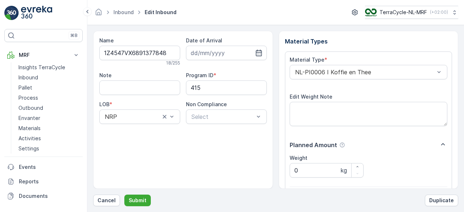
scroll to position [113, 0]
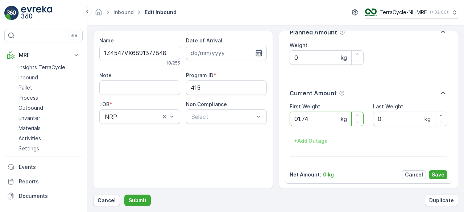
click at [124, 194] on button "Submit" at bounding box center [137, 200] width 26 height 12
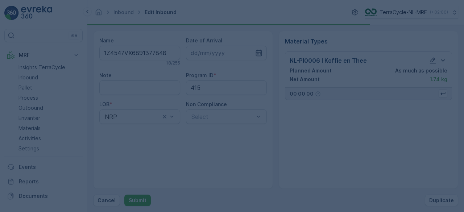
scroll to position [0, 0]
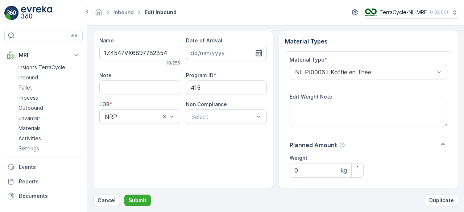
scroll to position [113, 0]
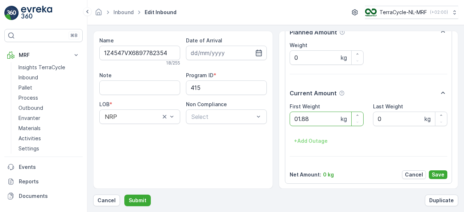
click at [124, 194] on button "Submit" at bounding box center [137, 200] width 26 height 12
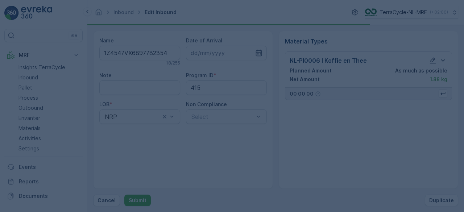
scroll to position [0, 0]
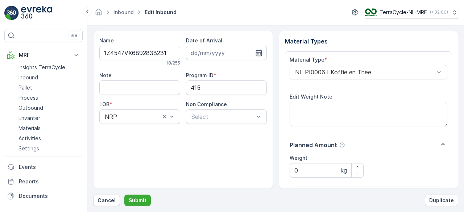
scroll to position [113, 0]
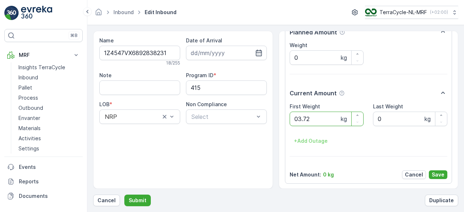
click at [124, 194] on button "Submit" at bounding box center [137, 200] width 26 height 12
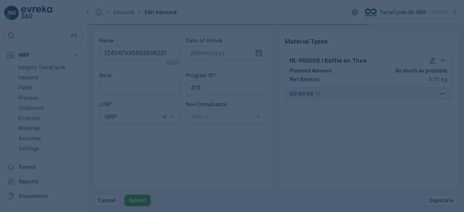
scroll to position [0, 0]
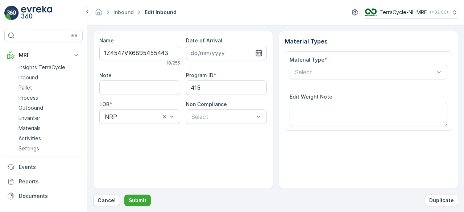
scroll to position [113, 0]
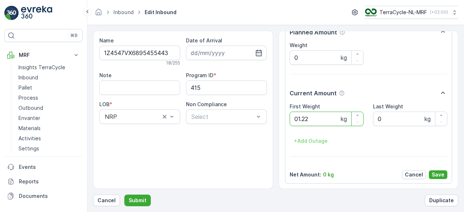
click at [124, 194] on button "Submit" at bounding box center [137, 200] width 26 height 12
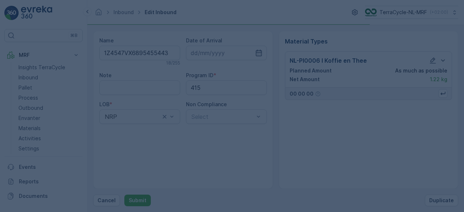
scroll to position [0, 0]
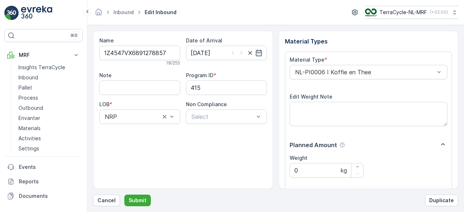
scroll to position [113, 0]
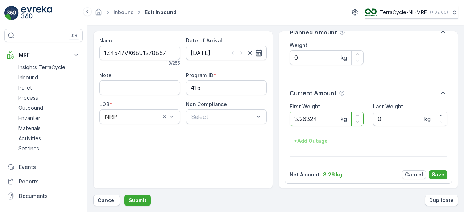
click at [124, 194] on button "Submit" at bounding box center [137, 200] width 26 height 12
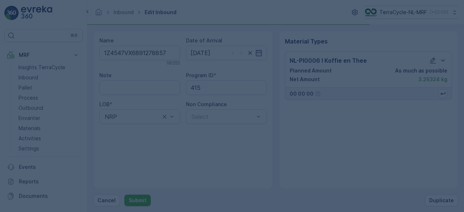
scroll to position [0, 0]
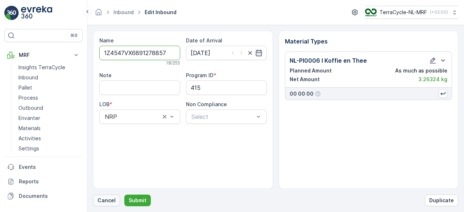
click at [102, 202] on p "Cancel" at bounding box center [106, 200] width 18 height 7
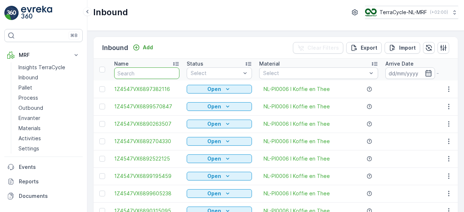
click at [155, 71] on input "text" at bounding box center [146, 73] width 65 height 12
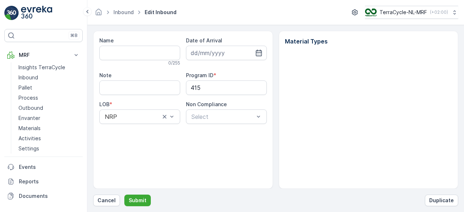
type input "1Z4547VX6891278857"
type input "12.12.2024"
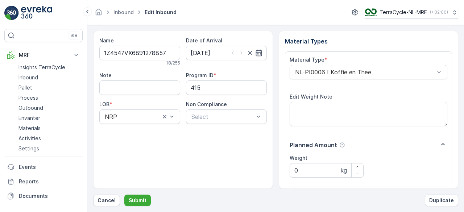
scroll to position [113, 0]
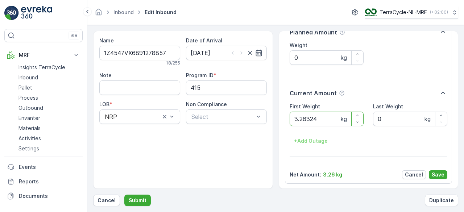
click at [124, 194] on button "Submit" at bounding box center [137, 200] width 26 height 12
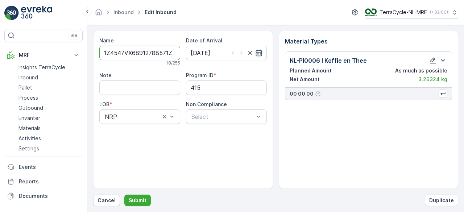
type input "1Z4547VX68912788571Z4547VX6898153728"
click at [124, 194] on button "Submit" at bounding box center [137, 200] width 26 height 12
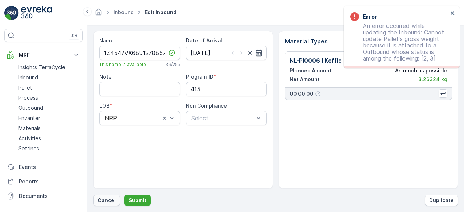
click at [108, 201] on p "Cancel" at bounding box center [106, 200] width 18 height 7
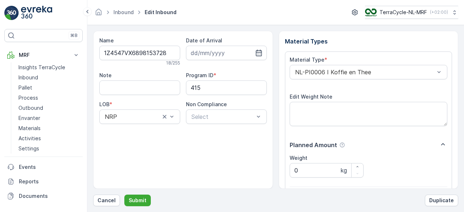
scroll to position [113, 0]
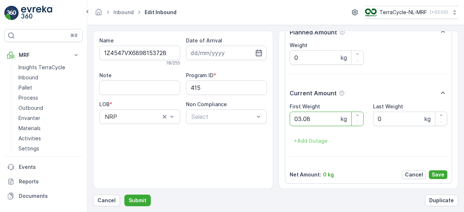
click at [124, 194] on button "Submit" at bounding box center [137, 200] width 26 height 12
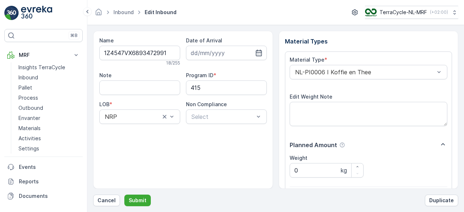
scroll to position [113, 0]
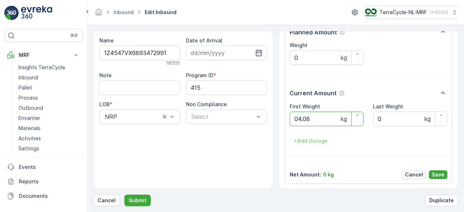
click at [124, 194] on button "Submit" at bounding box center [137, 200] width 26 height 12
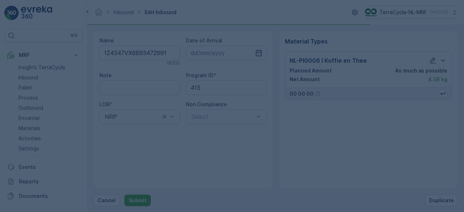
scroll to position [0, 0]
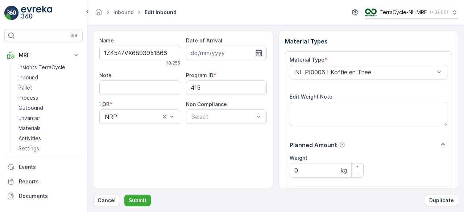
scroll to position [113, 0]
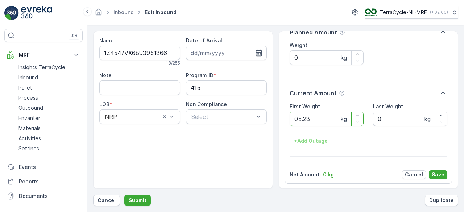
click at [124, 194] on button "Submit" at bounding box center [137, 200] width 26 height 12
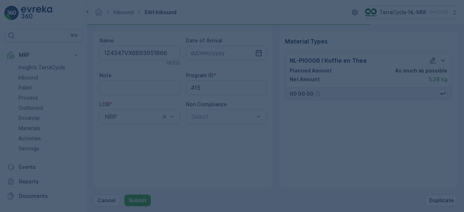
scroll to position [0, 0]
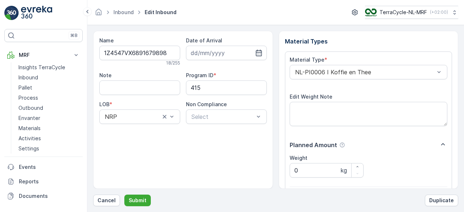
scroll to position [113, 0]
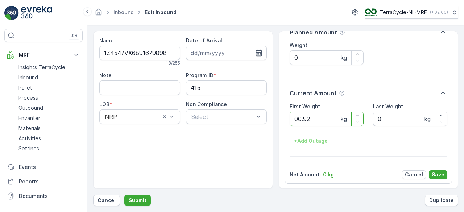
click at [124, 194] on button "Submit" at bounding box center [137, 200] width 26 height 12
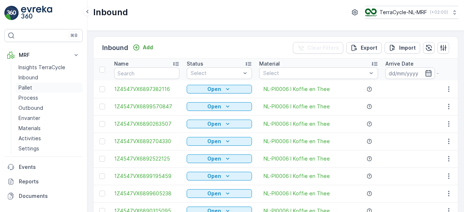
click at [27, 87] on p "Pallet" at bounding box center [25, 87] width 14 height 7
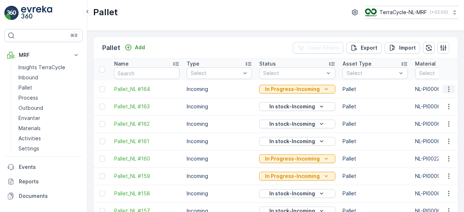
click at [448, 90] on icon "button" at bounding box center [448, 88] width 1 height 5
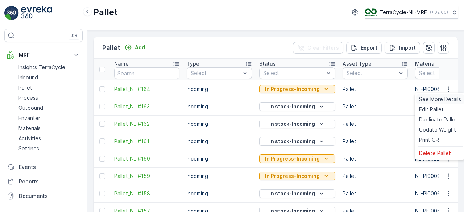
click at [445, 98] on span "See More Details" at bounding box center [440, 99] width 42 height 7
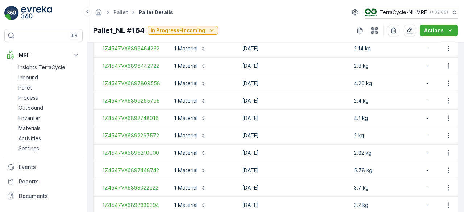
scroll to position [892, 0]
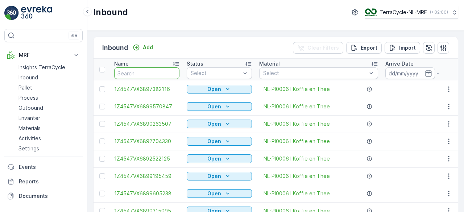
click at [167, 74] on input "text" at bounding box center [146, 73] width 65 height 12
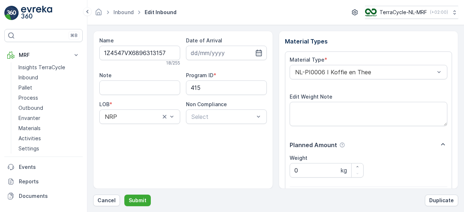
scroll to position [113, 0]
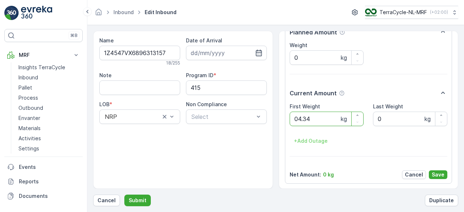
click at [124, 194] on button "Submit" at bounding box center [137, 200] width 26 height 12
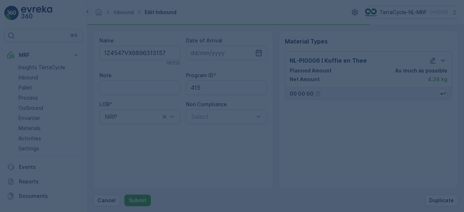
scroll to position [0, 0]
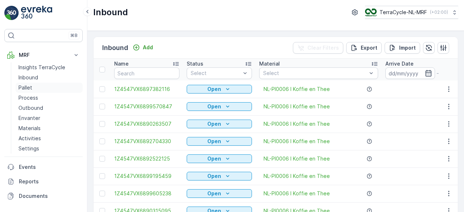
click at [29, 86] on p "Pallet" at bounding box center [25, 87] width 14 height 7
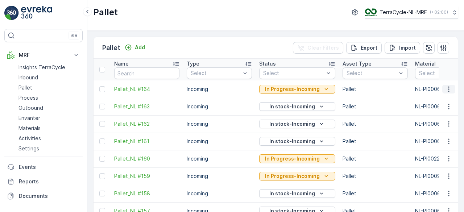
click at [445, 88] on icon "button" at bounding box center [448, 88] width 7 height 7
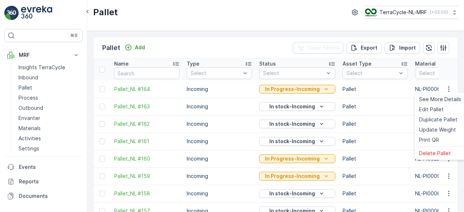
click at [439, 100] on span "See More Details" at bounding box center [440, 99] width 42 height 7
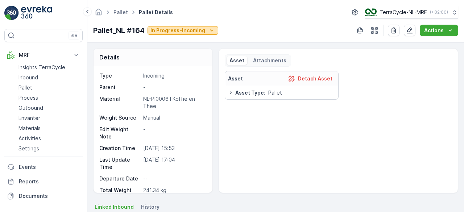
click at [209, 29] on icon "In Progress-Incoming" at bounding box center [211, 30] width 7 height 7
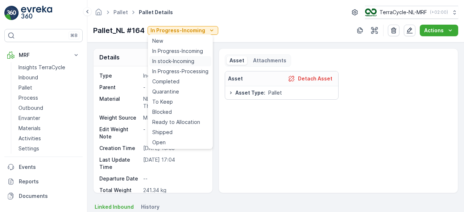
click at [183, 63] on span "In stock-Incoming" at bounding box center [173, 61] width 42 height 7
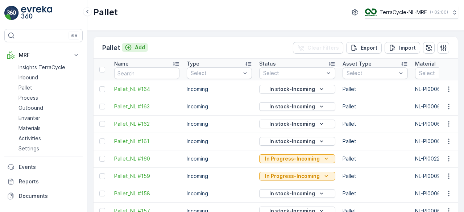
click at [141, 48] on p "Add" at bounding box center [140, 47] width 10 height 7
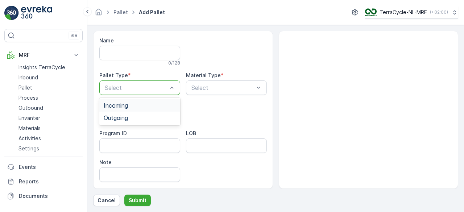
click at [154, 104] on div "Incoming" at bounding box center [140, 105] width 72 height 7
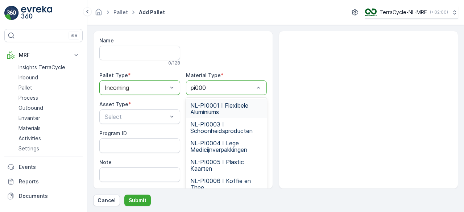
type input "pi0006"
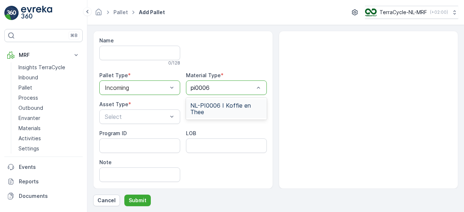
click at [207, 110] on span "NL-PI0006 I Koffie en Thee" at bounding box center [226, 108] width 72 height 13
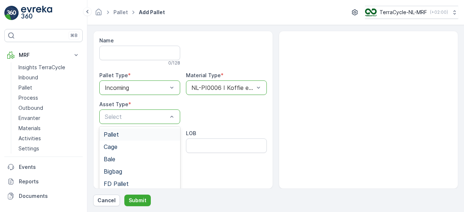
click at [159, 133] on div "Pallet" at bounding box center [140, 134] width 72 height 7
click at [135, 200] on p "Submit" at bounding box center [138, 200] width 18 height 7
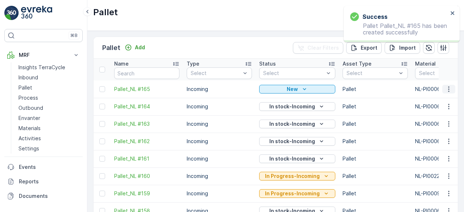
click at [448, 89] on icon "button" at bounding box center [448, 88] width 1 height 5
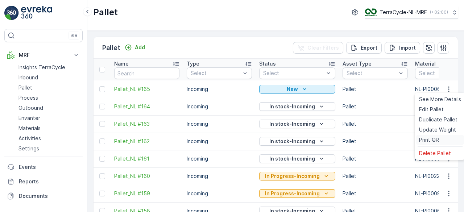
click at [424, 139] on span "Print QR" at bounding box center [429, 139] width 20 height 7
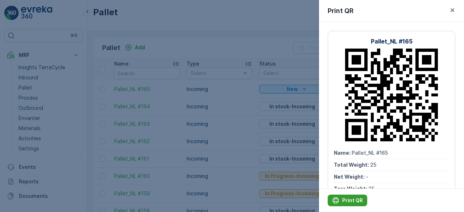
click at [356, 198] on p "Print QR" at bounding box center [352, 200] width 21 height 7
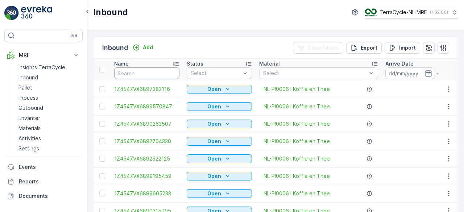
click at [160, 74] on input "text" at bounding box center [146, 73] width 65 height 12
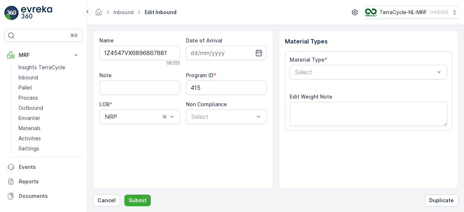
scroll to position [113, 0]
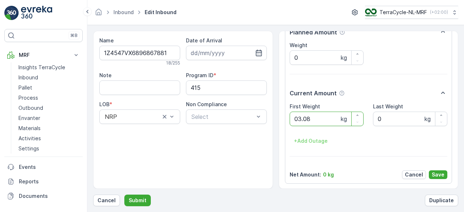
click at [124, 194] on button "Submit" at bounding box center [137, 200] width 26 height 12
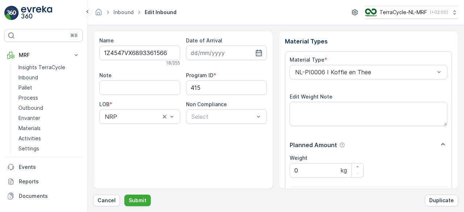
scroll to position [113, 0]
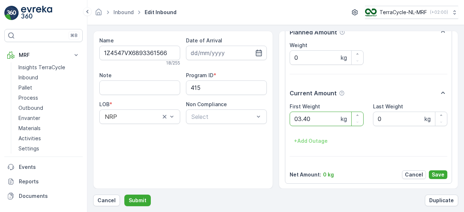
click at [124, 194] on button "Submit" at bounding box center [137, 200] width 26 height 12
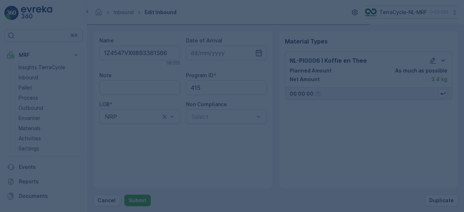
scroll to position [0, 0]
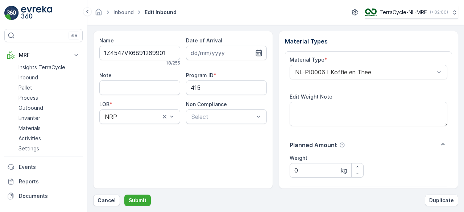
scroll to position [113, 0]
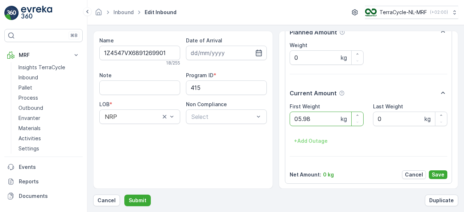
click at [124, 194] on button "Submit" at bounding box center [137, 200] width 26 height 12
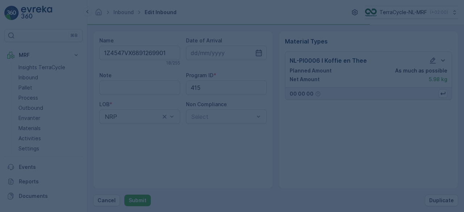
scroll to position [0, 0]
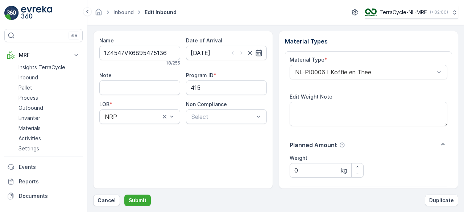
scroll to position [113, 0]
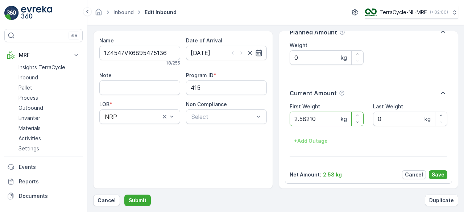
click at [124, 194] on button "Submit" at bounding box center [137, 200] width 26 height 12
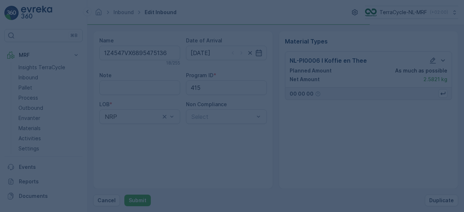
scroll to position [0, 0]
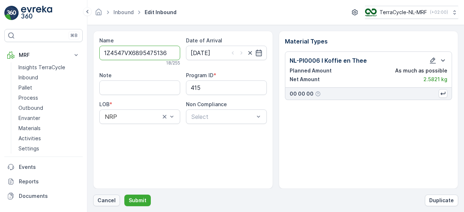
click at [105, 200] on p "Cancel" at bounding box center [106, 200] width 18 height 7
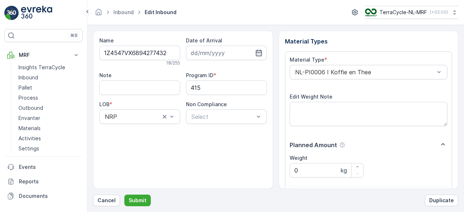
scroll to position [113, 0]
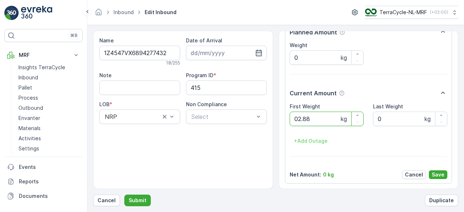
click at [124, 194] on button "Submit" at bounding box center [137, 200] width 26 height 12
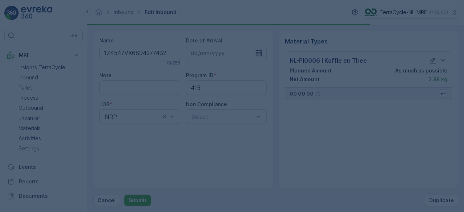
scroll to position [0, 0]
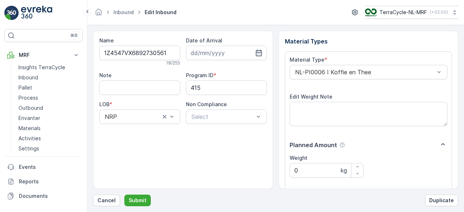
scroll to position [113, 0]
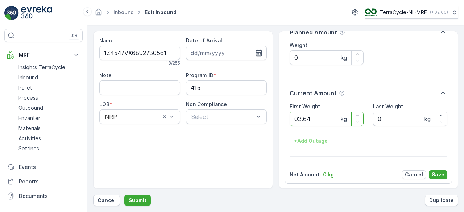
click at [124, 194] on button "Submit" at bounding box center [137, 200] width 26 height 12
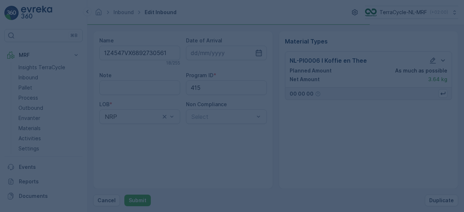
scroll to position [0, 0]
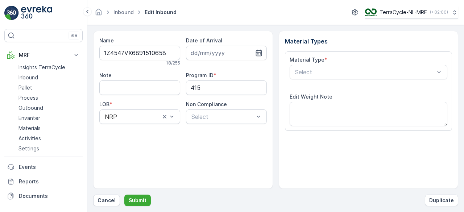
scroll to position [113, 0]
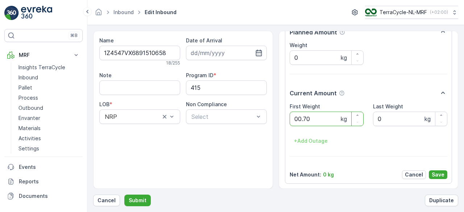
click at [124, 194] on button "Submit" at bounding box center [137, 200] width 26 height 12
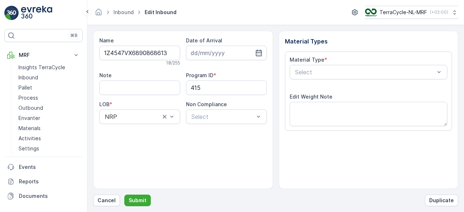
scroll to position [113, 0]
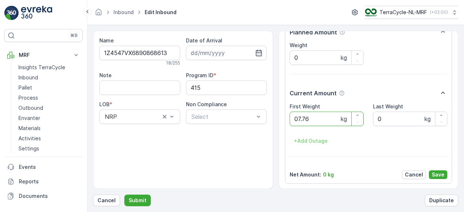
click at [124, 194] on button "Submit" at bounding box center [137, 200] width 26 height 12
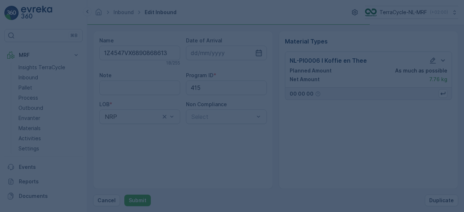
scroll to position [0, 0]
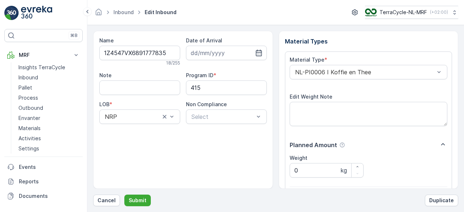
scroll to position [113, 0]
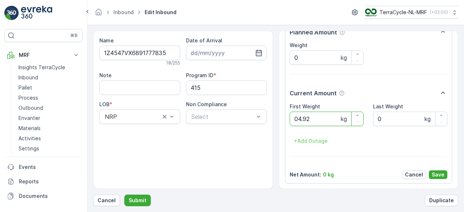
click at [124, 194] on button "Submit" at bounding box center [137, 200] width 26 height 12
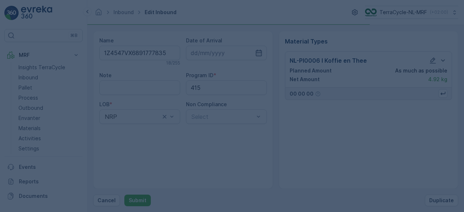
scroll to position [0, 0]
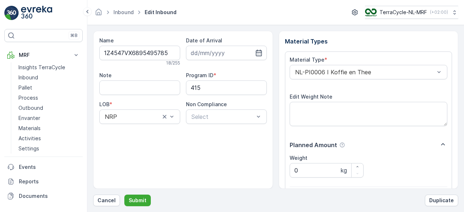
scroll to position [113, 0]
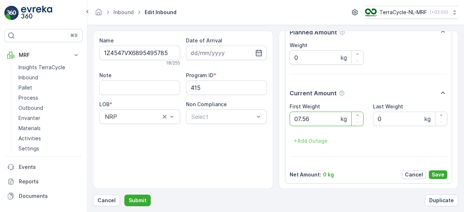
click at [124, 194] on button "Submit" at bounding box center [137, 200] width 26 height 12
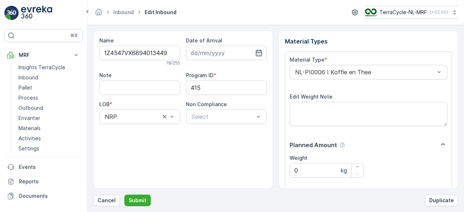
scroll to position [113, 0]
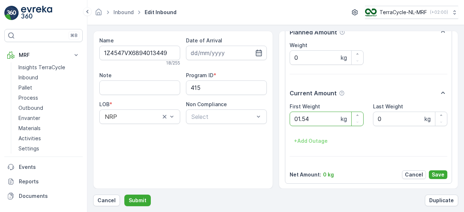
click at [124, 194] on button "Submit" at bounding box center [137, 200] width 26 height 12
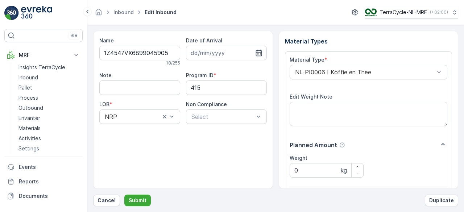
scroll to position [113, 0]
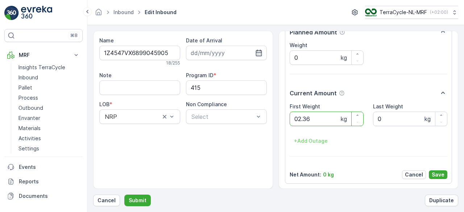
click at [124, 194] on button "Submit" at bounding box center [137, 200] width 26 height 12
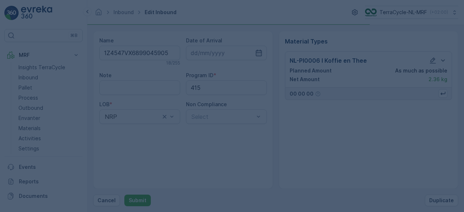
scroll to position [0, 0]
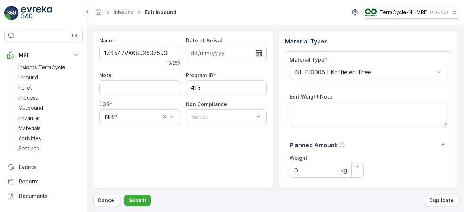
scroll to position [113, 0]
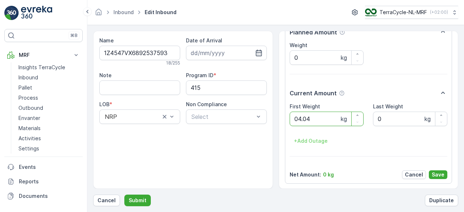
click at [124, 194] on button "Submit" at bounding box center [137, 200] width 26 height 12
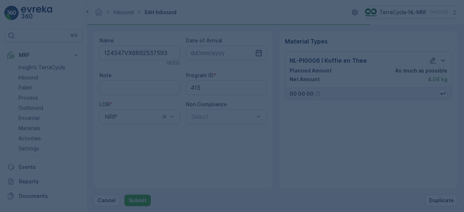
scroll to position [0, 0]
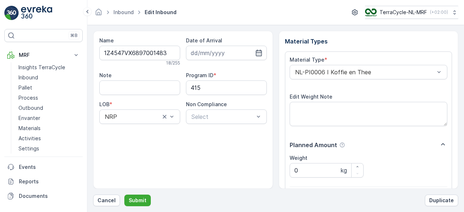
scroll to position [113, 0]
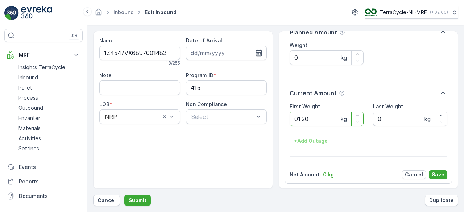
click at [124, 194] on button "Submit" at bounding box center [137, 200] width 26 height 12
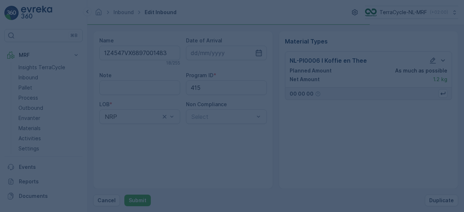
scroll to position [0, 0]
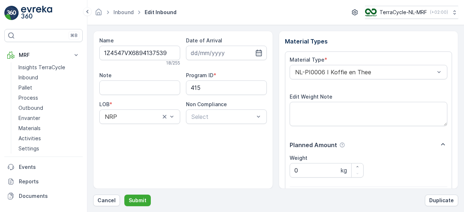
scroll to position [113, 0]
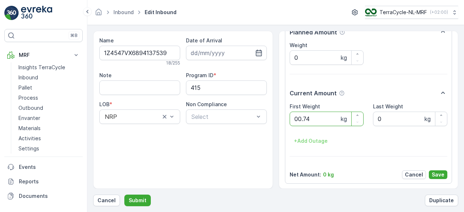
click at [124, 194] on button "Submit" at bounding box center [137, 200] width 26 height 12
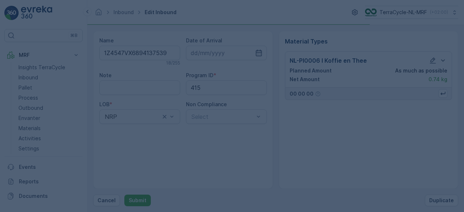
scroll to position [0, 0]
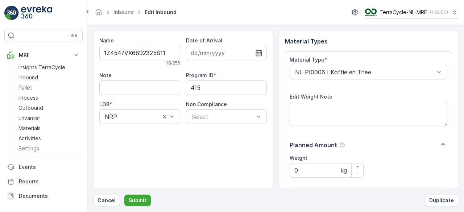
scroll to position [113, 0]
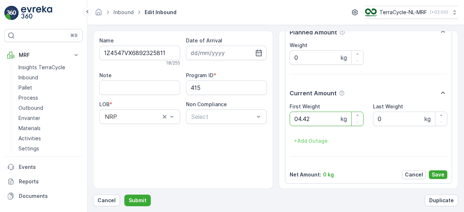
click at [124, 194] on button "Submit" at bounding box center [137, 200] width 26 height 12
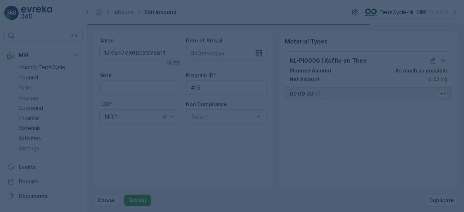
scroll to position [0, 0]
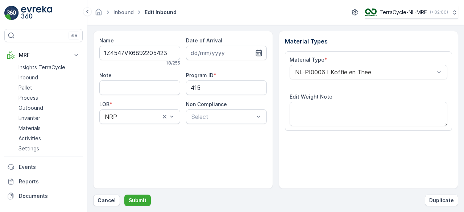
scroll to position [113, 0]
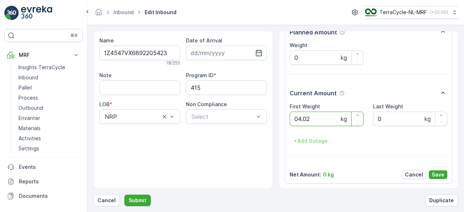
click at [124, 194] on button "Submit" at bounding box center [137, 200] width 26 height 12
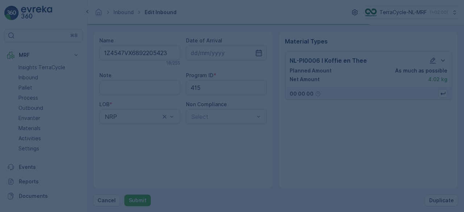
scroll to position [0, 0]
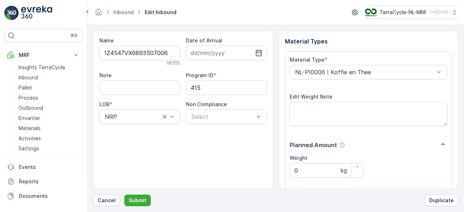
scroll to position [113, 0]
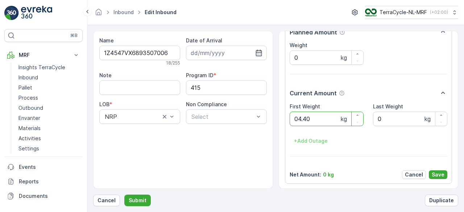
click at [124, 194] on button "Submit" at bounding box center [137, 200] width 26 height 12
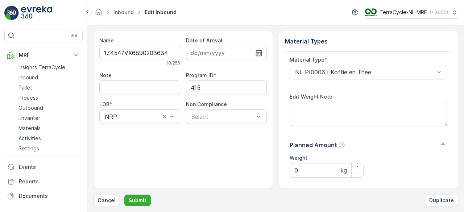
scroll to position [113, 0]
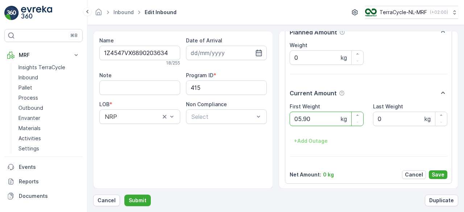
click at [124, 194] on button "Submit" at bounding box center [137, 200] width 26 height 12
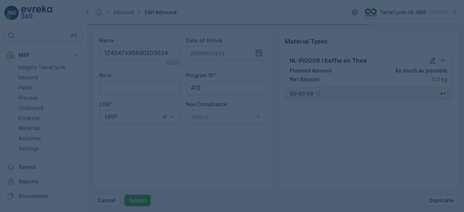
scroll to position [0, 0]
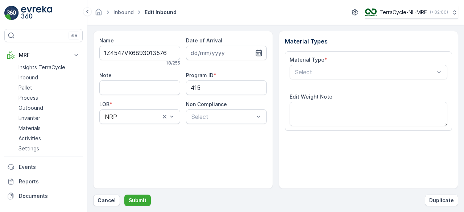
scroll to position [113, 0]
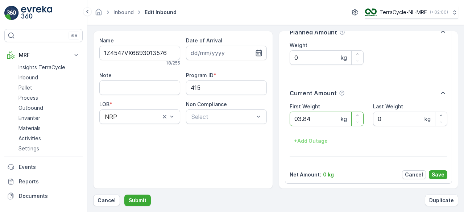
click at [124, 194] on button "Submit" at bounding box center [137, 200] width 26 height 12
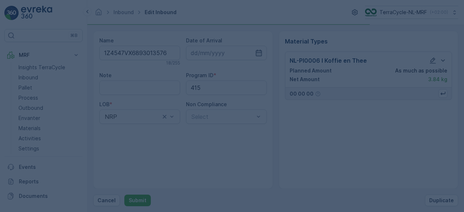
scroll to position [0, 0]
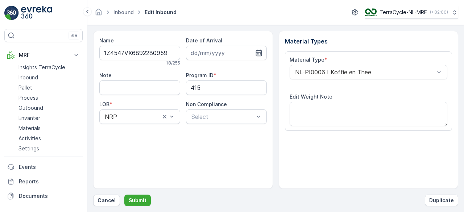
scroll to position [113, 0]
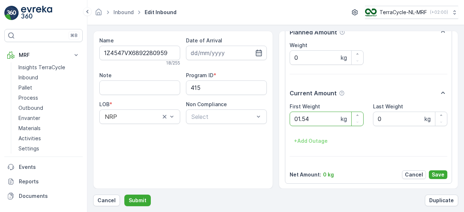
click at [124, 194] on button "Submit" at bounding box center [137, 200] width 26 height 12
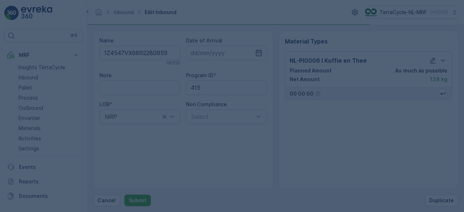
scroll to position [0, 0]
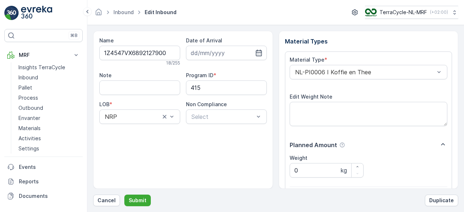
scroll to position [113, 0]
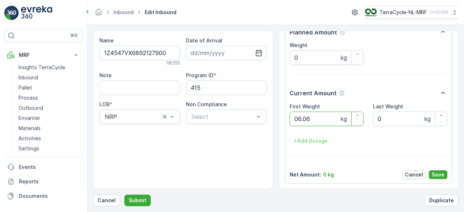
click at [124, 194] on button "Submit" at bounding box center [137, 200] width 26 height 12
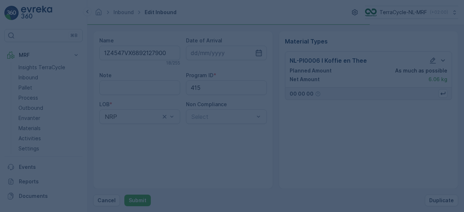
scroll to position [0, 0]
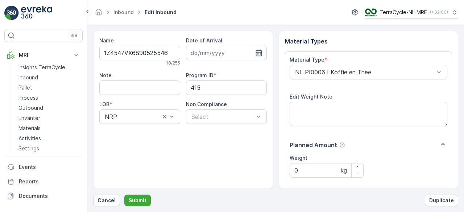
scroll to position [113, 0]
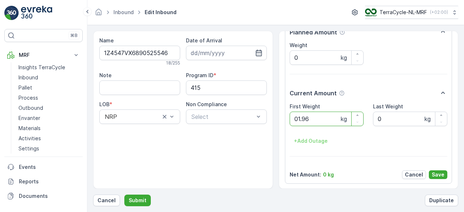
click at [124, 194] on button "Submit" at bounding box center [137, 200] width 26 height 12
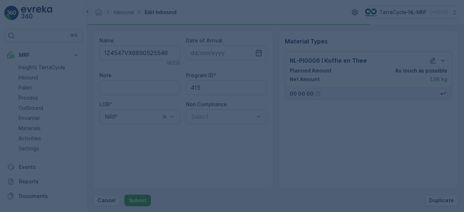
scroll to position [0, 0]
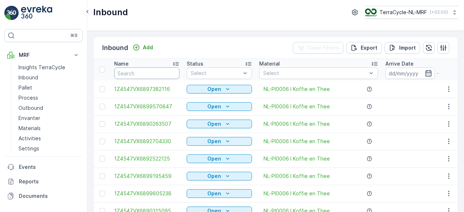
click at [130, 74] on input "text" at bounding box center [146, 73] width 65 height 12
type input "f"
click at [130, 74] on input "f" at bounding box center [146, 73] width 65 height 12
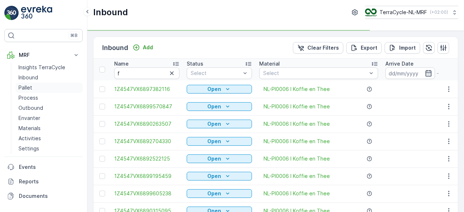
click at [23, 87] on p "Pallet" at bounding box center [25, 87] width 14 height 7
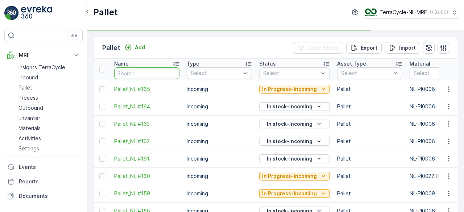
click at [130, 74] on input "text" at bounding box center [146, 73] width 65 height 12
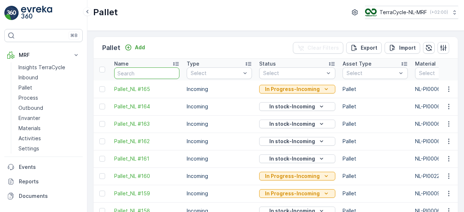
click at [130, 74] on input "text" at bounding box center [146, 73] width 65 height 12
type input "f"
click at [130, 74] on input "f" at bounding box center [146, 73] width 65 height 12
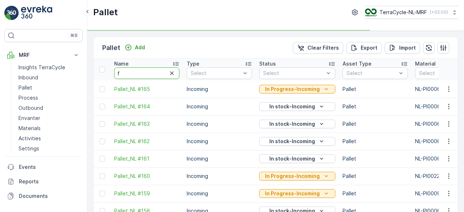
click at [130, 74] on input "f" at bounding box center [146, 73] width 65 height 12
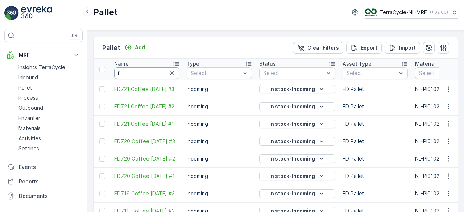
click at [130, 74] on input "f" at bounding box center [146, 73] width 65 height 12
type input "fd"
click at [130, 74] on input "fd" at bounding box center [146, 73] width 65 height 12
type input "fd6"
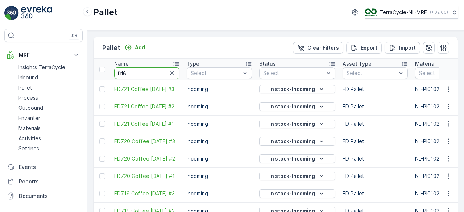
click at [130, 74] on input "fd6" at bounding box center [146, 73] width 65 height 12
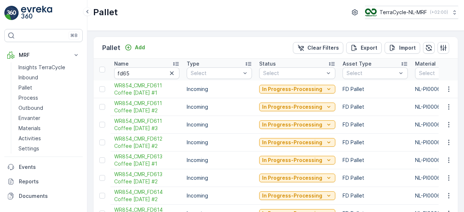
type input "fd6"
click at [130, 74] on input "fd6" at bounding box center [146, 73] width 65 height 12
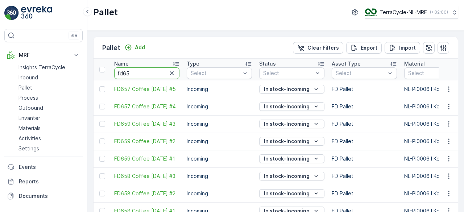
click at [130, 74] on input "fd65" at bounding box center [146, 73] width 65 height 12
type input "fd657"
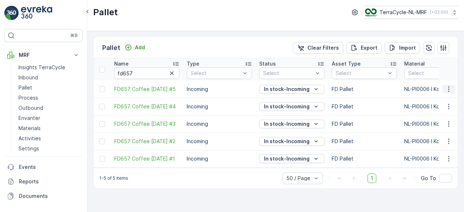
click at [446, 88] on icon "button" at bounding box center [448, 88] width 7 height 7
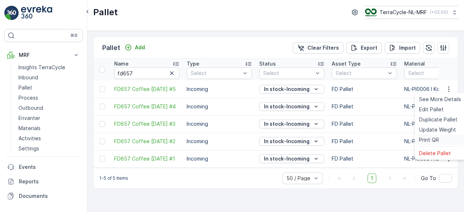
click at [421, 139] on span "Print QR" at bounding box center [429, 139] width 20 height 7
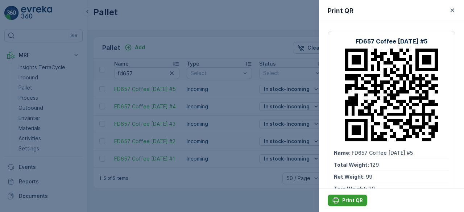
click at [342, 200] on p "Print QR" at bounding box center [352, 200] width 21 height 7
click at [450, 7] on icon "button" at bounding box center [451, 10] width 7 height 7
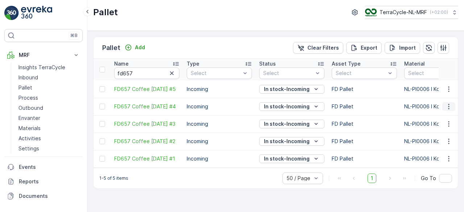
click at [452, 105] on button "button" at bounding box center [448, 106] width 13 height 9
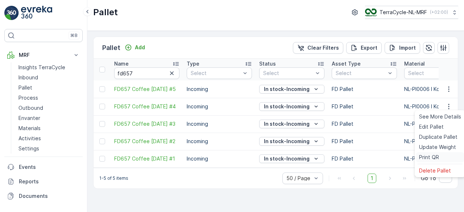
click at [417, 157] on div "Print QR" at bounding box center [440, 157] width 48 height 10
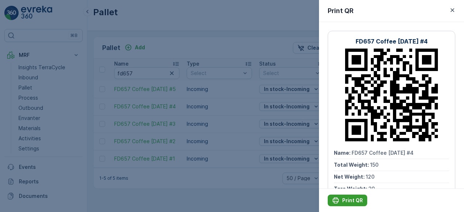
click at [344, 198] on p "Print QR" at bounding box center [352, 200] width 21 height 7
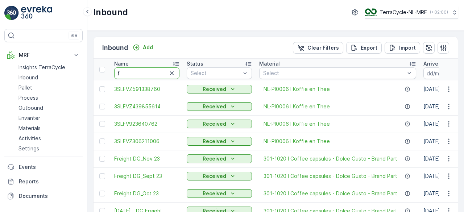
click at [142, 73] on input "f" at bounding box center [146, 73] width 65 height 12
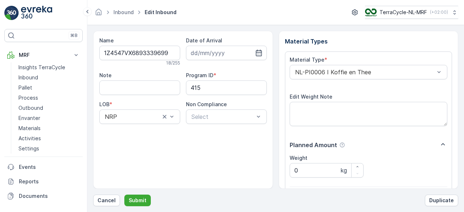
scroll to position [113, 0]
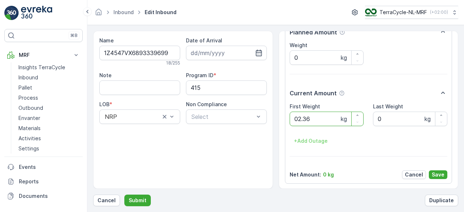
click at [124, 194] on button "Submit" at bounding box center [137, 200] width 26 height 12
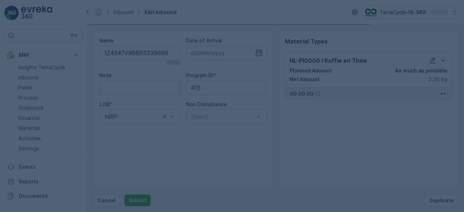
scroll to position [0, 0]
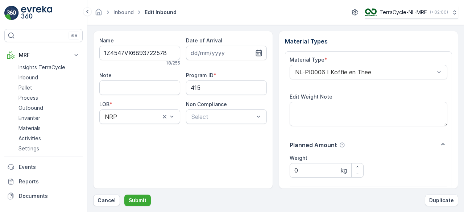
scroll to position [113, 0]
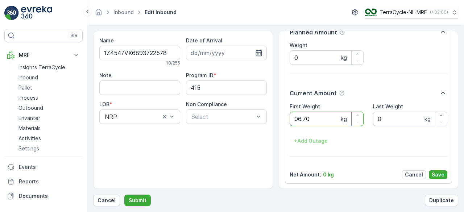
click at [124, 194] on button "Submit" at bounding box center [137, 200] width 26 height 12
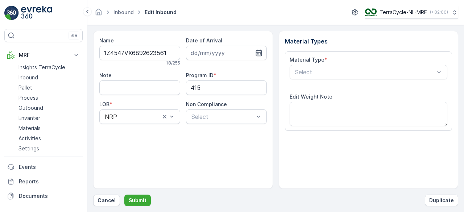
scroll to position [113, 0]
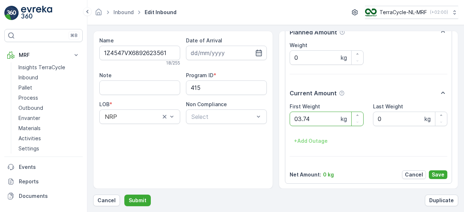
click at [124, 194] on button "Submit" at bounding box center [137, 200] width 26 height 12
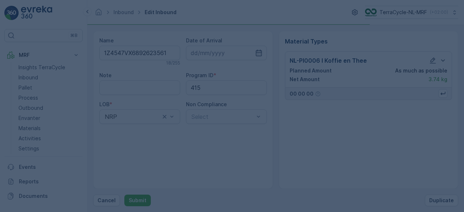
scroll to position [0, 0]
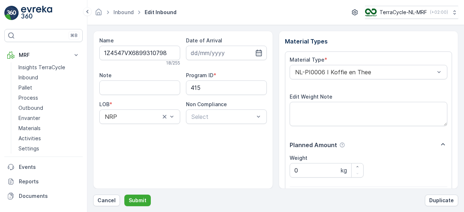
scroll to position [113, 0]
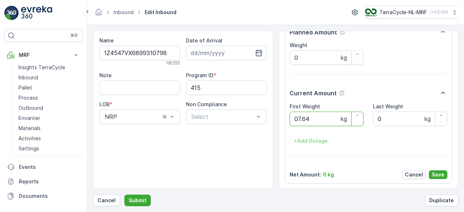
click at [124, 194] on button "Submit" at bounding box center [137, 200] width 26 height 12
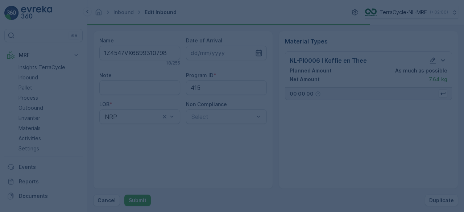
scroll to position [0, 0]
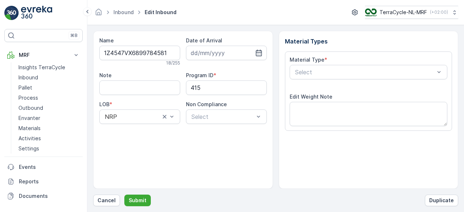
scroll to position [113, 0]
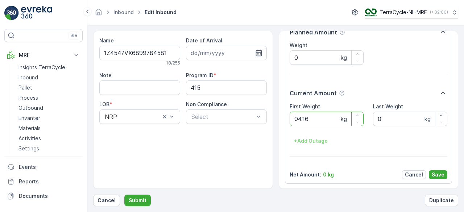
click at [124, 194] on button "Submit" at bounding box center [137, 200] width 26 height 12
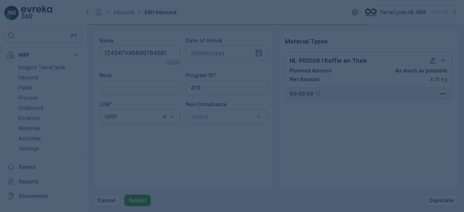
scroll to position [0, 0]
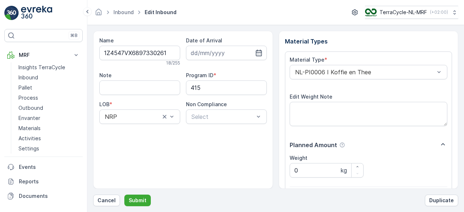
scroll to position [113, 0]
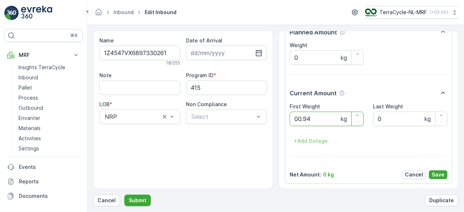
click at [124, 194] on button "Submit" at bounding box center [137, 200] width 26 height 12
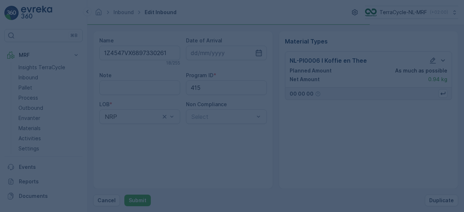
scroll to position [0, 0]
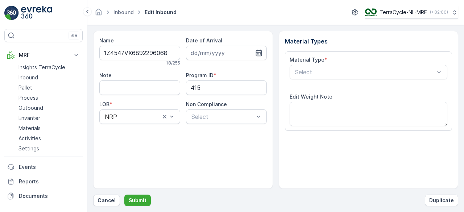
scroll to position [113, 0]
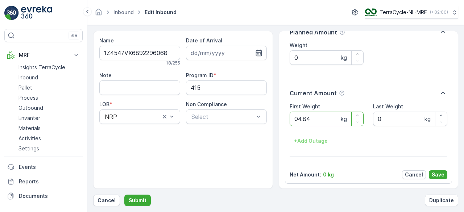
click at [124, 194] on button "Submit" at bounding box center [137, 200] width 26 height 12
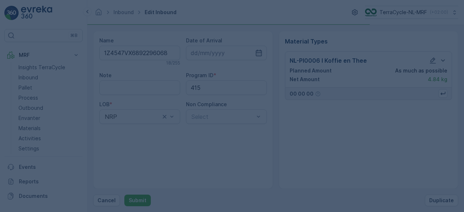
scroll to position [0, 0]
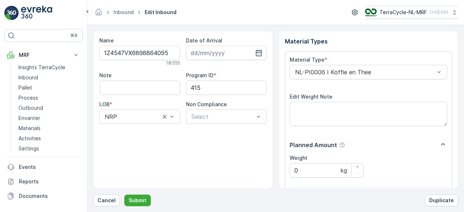
scroll to position [113, 0]
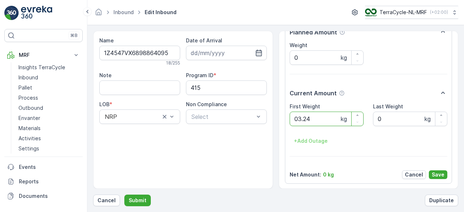
click at [124, 194] on button "Submit" at bounding box center [137, 200] width 26 height 12
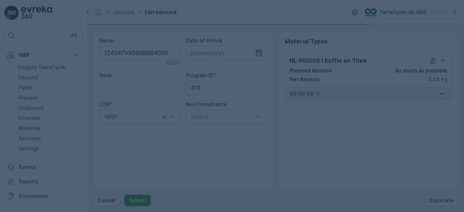
scroll to position [0, 0]
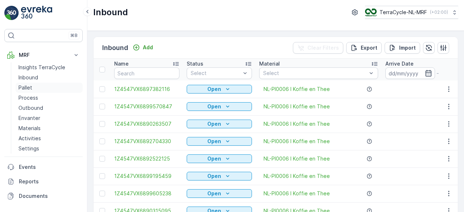
click at [26, 88] on p "Pallet" at bounding box center [25, 87] width 14 height 7
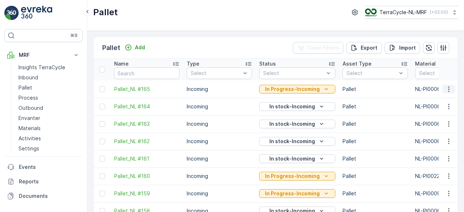
click at [447, 89] on icon "button" at bounding box center [448, 88] width 7 height 7
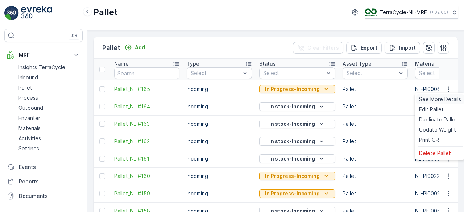
click at [445, 97] on span "See More Details" at bounding box center [440, 99] width 42 height 7
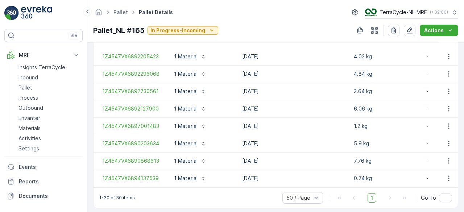
scroll to position [604, 0]
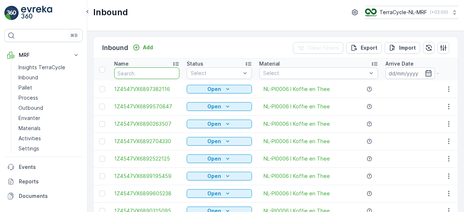
click at [162, 71] on input "text" at bounding box center [146, 73] width 65 height 12
click at [25, 87] on p "Pallet" at bounding box center [25, 87] width 14 height 7
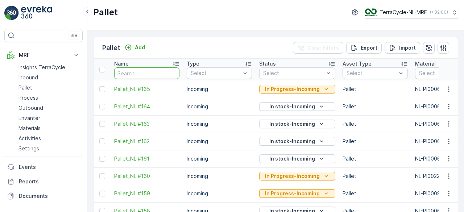
click at [127, 71] on input "text" at bounding box center [146, 73] width 65 height 12
type input "f"
click at [127, 71] on input "f" at bounding box center [146, 73] width 65 height 12
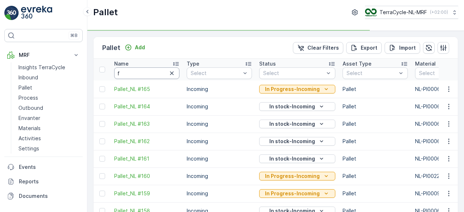
click at [127, 71] on input "f" at bounding box center [146, 73] width 65 height 12
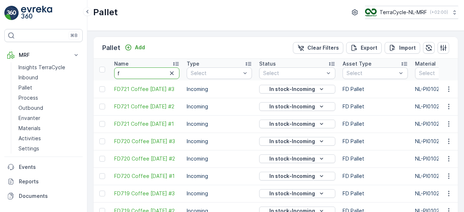
click at [127, 71] on input "f" at bounding box center [146, 73] width 65 height 12
type input "fd"
click at [127, 71] on input "fd" at bounding box center [146, 73] width 65 height 12
type input "fd6"
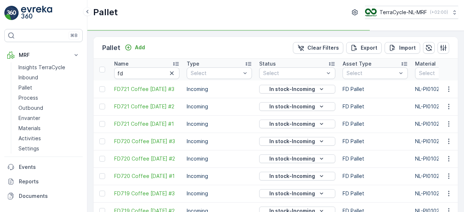
type input "fd6"
click at [127, 71] on input "fd6" at bounding box center [146, 73] width 65 height 12
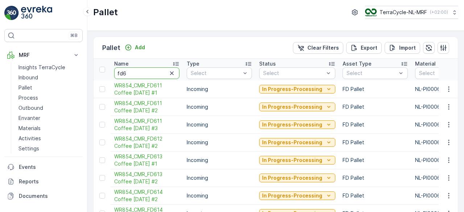
click at [127, 71] on input "fd6" at bounding box center [146, 73] width 65 height 12
type input "fd63"
click at [127, 71] on input "fd63" at bounding box center [146, 73] width 65 height 12
type input "fd635"
click at [127, 71] on input "fd635" at bounding box center [146, 73] width 65 height 12
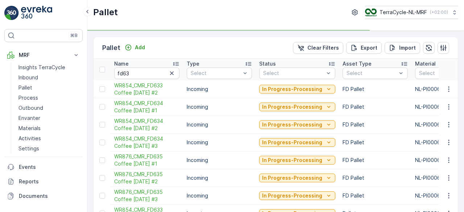
type input "fd635"
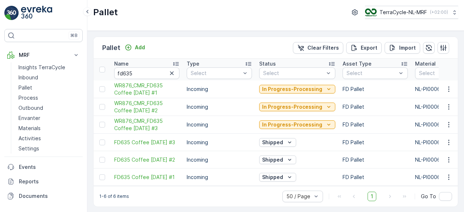
scroll to position [3, 0]
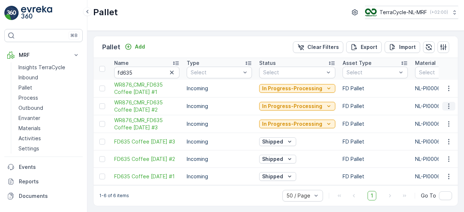
click at [448, 102] on icon "button" at bounding box center [448, 105] width 7 height 7
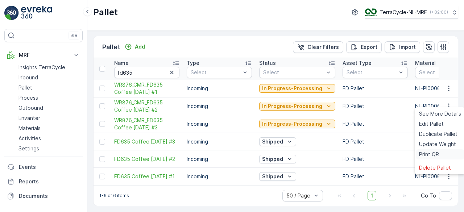
click at [422, 153] on span "Print QR" at bounding box center [429, 154] width 20 height 7
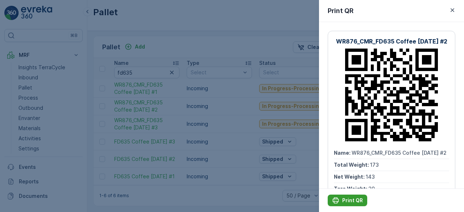
click at [344, 198] on p "Print QR" at bounding box center [352, 200] width 21 height 7
click at [453, 7] on icon "button" at bounding box center [451, 10] width 7 height 7
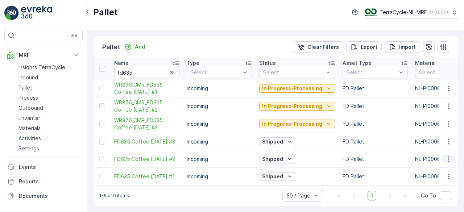
click at [446, 157] on icon "button" at bounding box center [448, 158] width 7 height 7
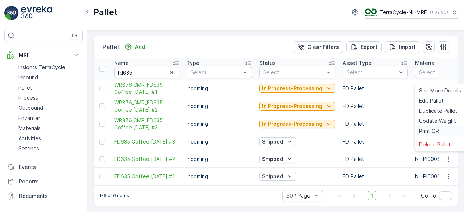
click at [429, 129] on span "Print QR" at bounding box center [429, 130] width 20 height 7
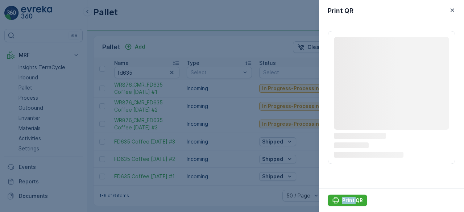
click at [429, 129] on rect at bounding box center [391, 83] width 115 height 93
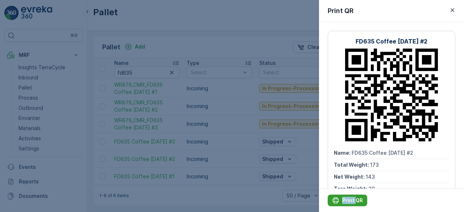
click at [344, 201] on p "Print QR" at bounding box center [352, 200] width 21 height 7
click at [450, 8] on icon "button" at bounding box center [451, 10] width 7 height 7
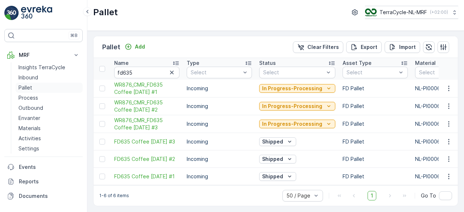
click at [24, 86] on p "Pallet" at bounding box center [25, 87] width 14 height 7
click at [142, 68] on input "fd635" at bounding box center [146, 73] width 65 height 12
type input "fd6"
click at [142, 68] on input "fd6" at bounding box center [146, 73] width 65 height 12
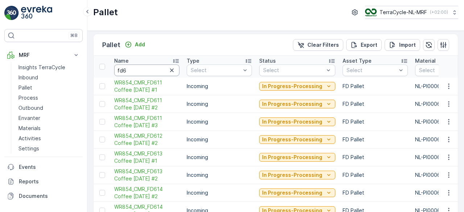
click at [142, 68] on input "fd6" at bounding box center [146, 70] width 65 height 12
type input "fd67"
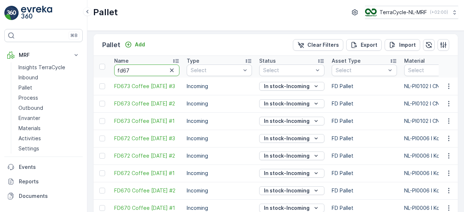
click at [142, 68] on input "fd67" at bounding box center [146, 70] width 65 height 12
type input "fd670"
